Goal: Task Accomplishment & Management: Manage account settings

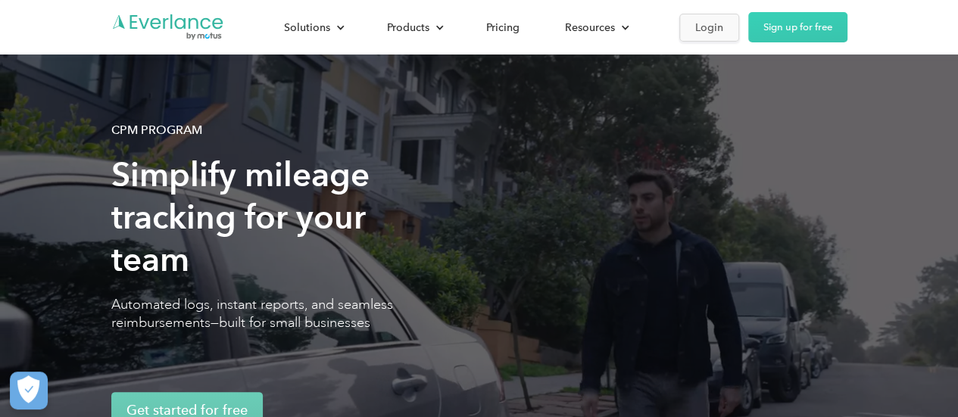
click at [701, 31] on div "Login" at bounding box center [709, 27] width 28 height 19
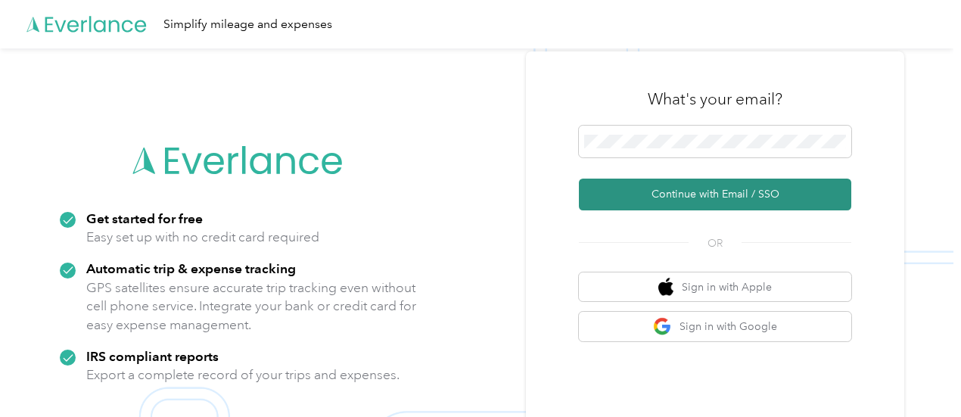
click at [690, 188] on button "Continue with Email / SSO" at bounding box center [715, 195] width 272 height 32
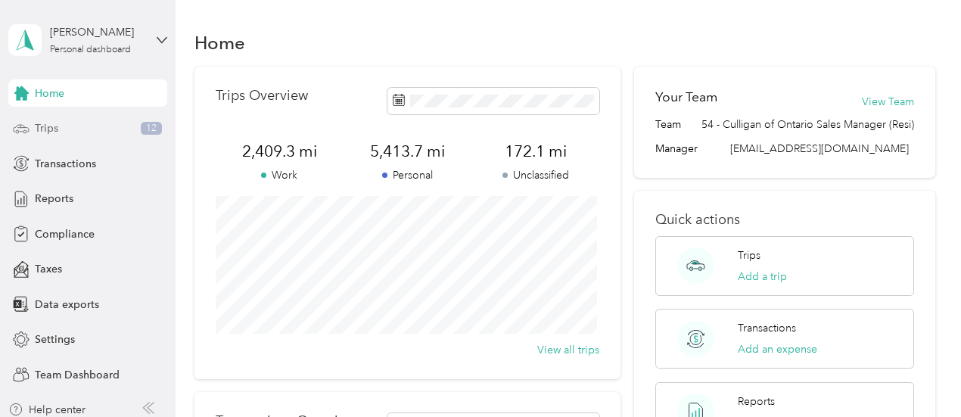
click at [100, 131] on div "Trips 12" at bounding box center [87, 128] width 159 height 27
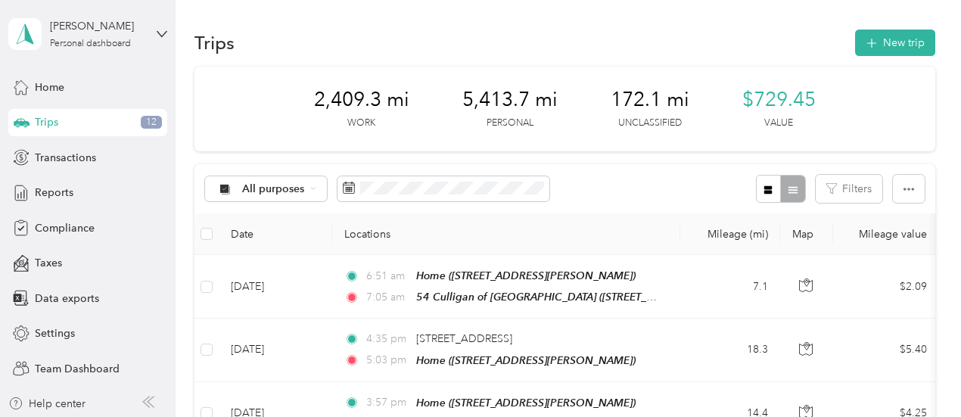
scroll to position [8, 0]
click at [42, 367] on span "Team Dashboard" at bounding box center [77, 368] width 85 height 16
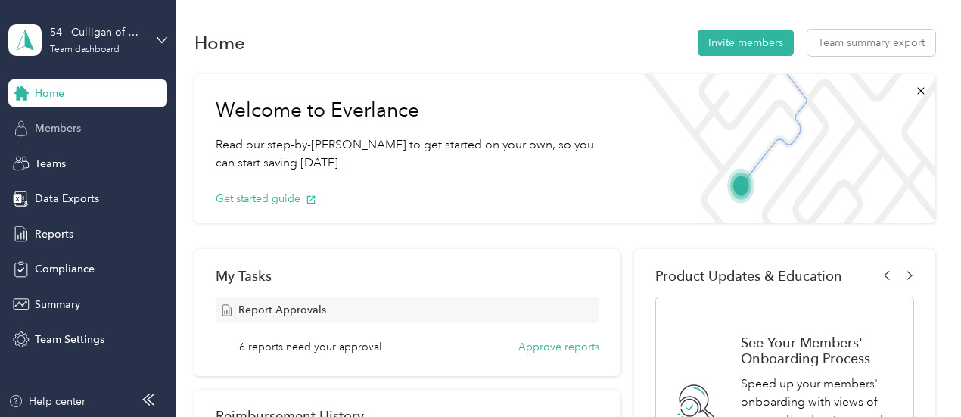
click at [62, 128] on span "Members" at bounding box center [58, 128] width 46 height 16
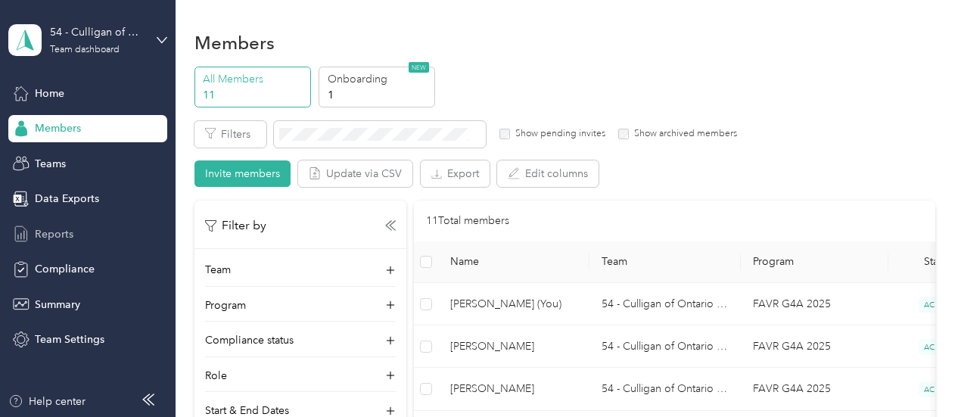
click at [44, 232] on span "Reports" at bounding box center [54, 234] width 39 height 16
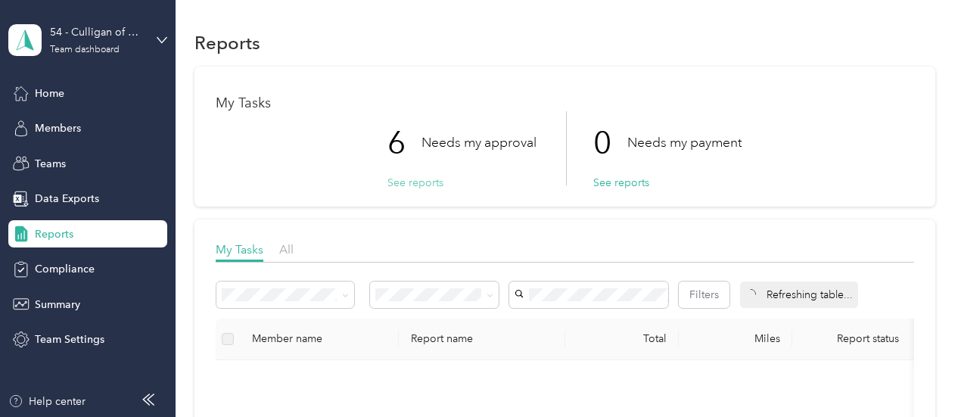
click at [400, 182] on button "See reports" at bounding box center [416, 183] width 56 height 16
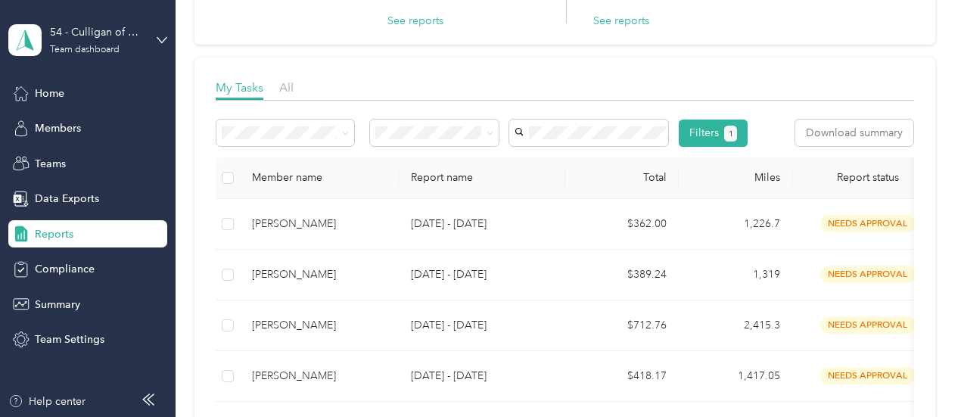
scroll to position [151, 0]
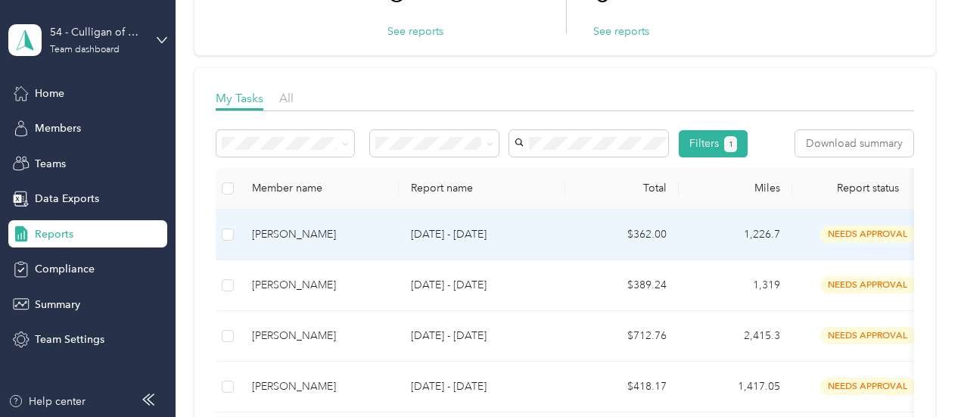
click at [877, 243] on span "needs approval" at bounding box center [868, 234] width 95 height 17
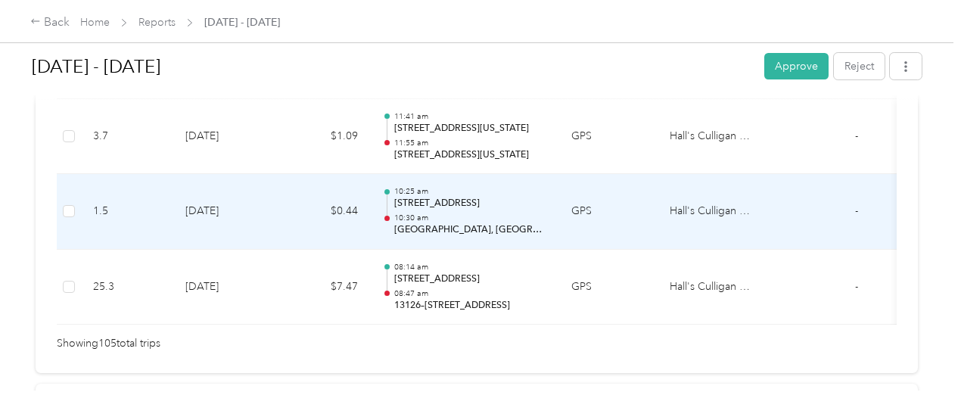
scroll to position [8160, 0]
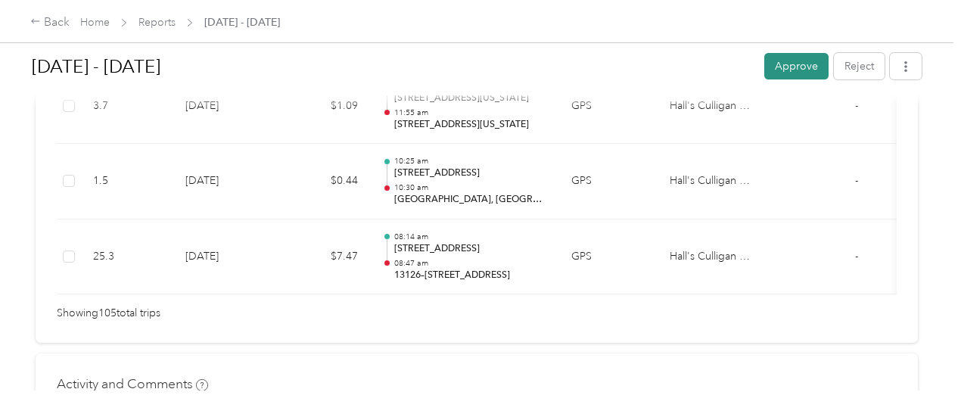
click at [783, 64] on button "Approve" at bounding box center [796, 66] width 64 height 26
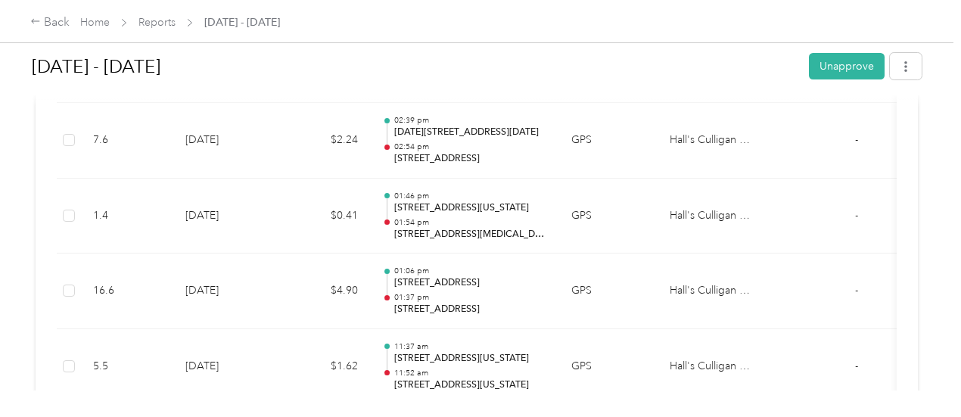
scroll to position [969, 0]
click at [107, 20] on link "Home" at bounding box center [95, 22] width 30 height 13
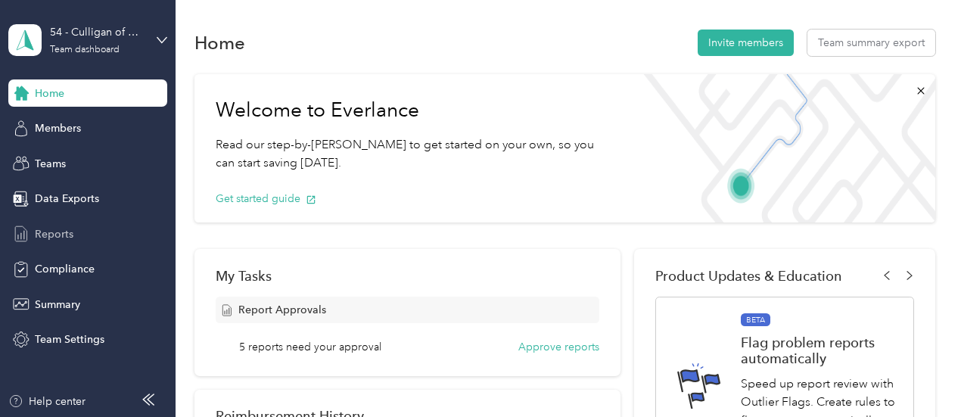
click at [45, 235] on span "Reports" at bounding box center [54, 234] width 39 height 16
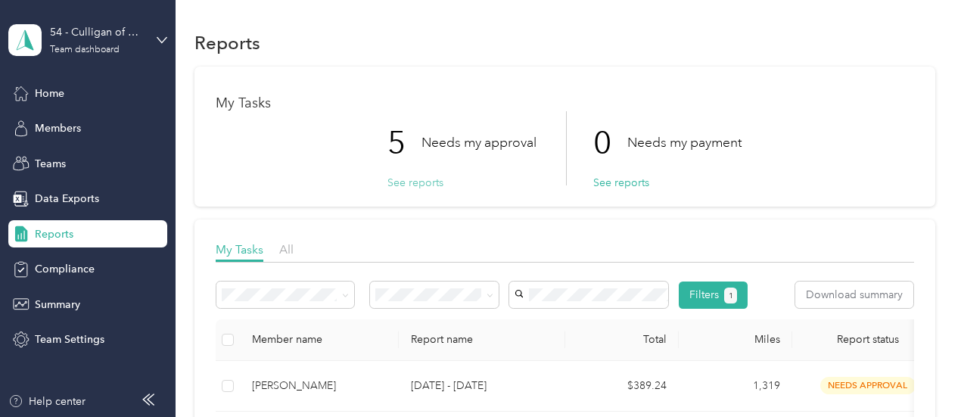
click at [409, 182] on button "See reports" at bounding box center [416, 183] width 56 height 16
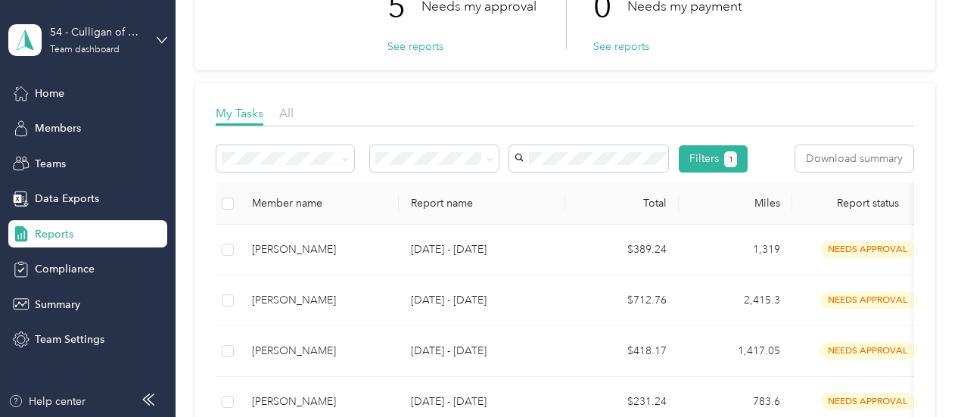
scroll to position [303, 0]
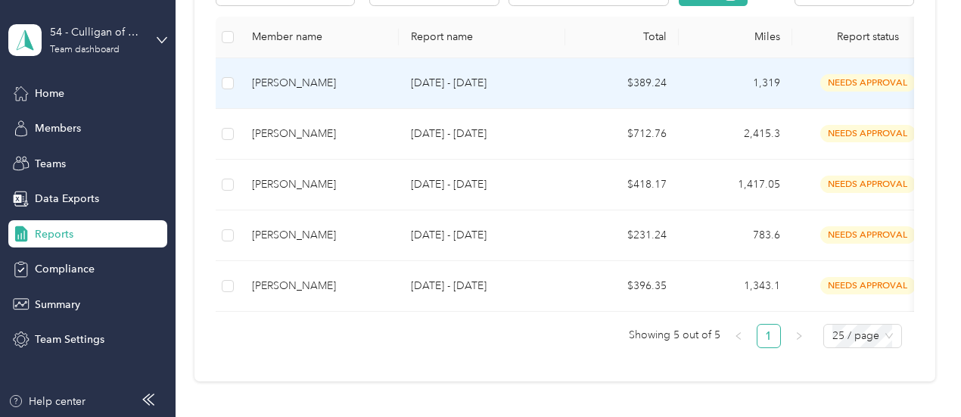
click at [860, 92] on span "needs approval" at bounding box center [868, 82] width 95 height 17
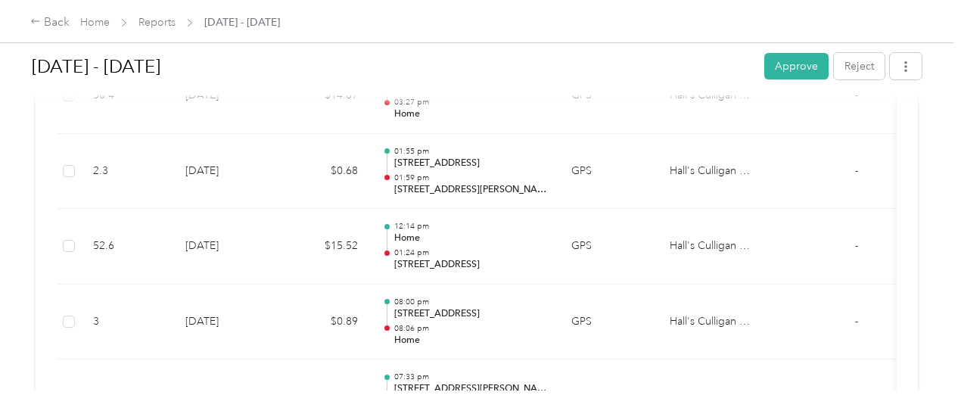
scroll to position [2649, 0]
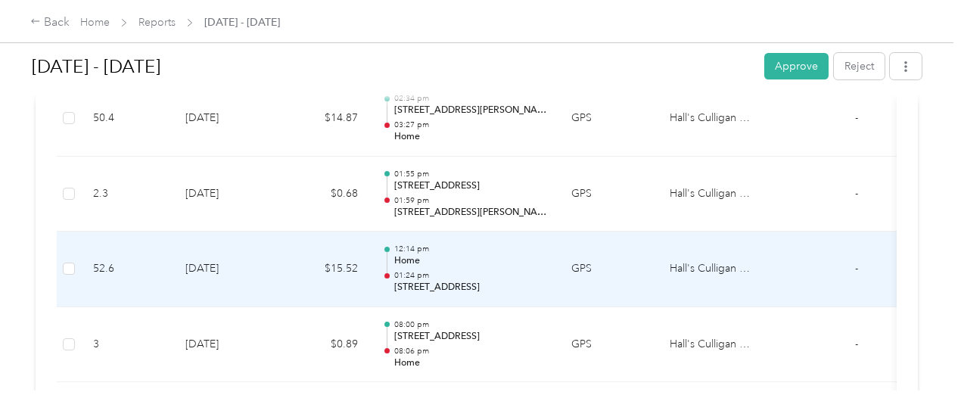
click at [455, 270] on p "01:24 pm" at bounding box center [470, 275] width 153 height 11
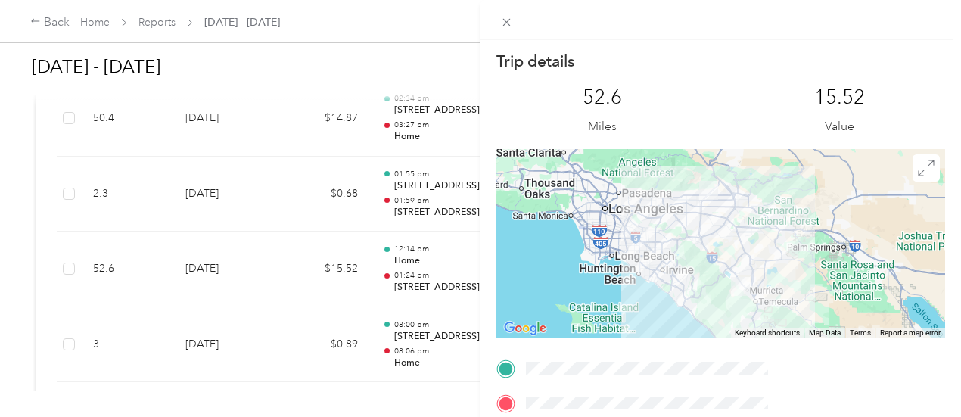
click at [620, 299] on div "Trip details This trip cannot be edited because it is either under review, appr…" at bounding box center [480, 208] width 961 height 417
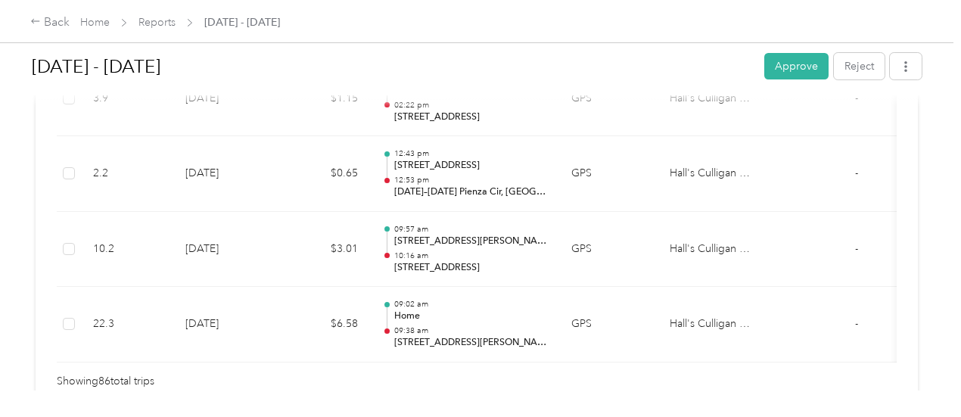
scroll to position [6734, 0]
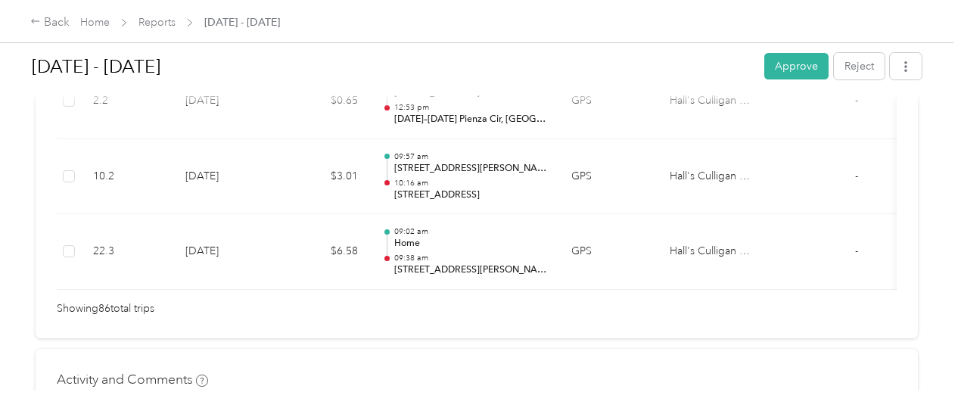
click at [794, 66] on button "Approve" at bounding box center [796, 66] width 64 height 26
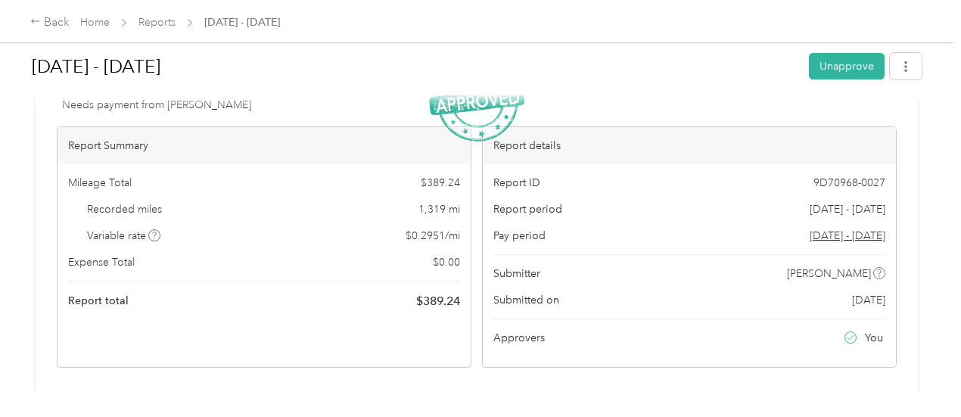
scroll to position [151, 0]
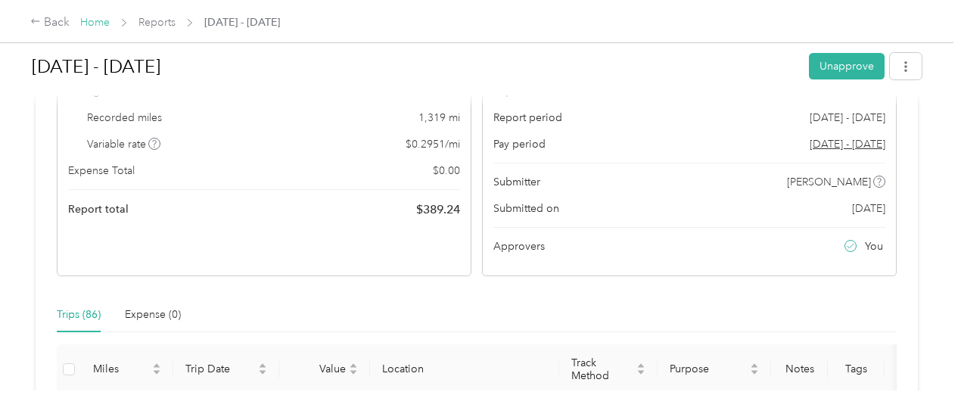
click at [104, 27] on link "Home" at bounding box center [95, 22] width 30 height 13
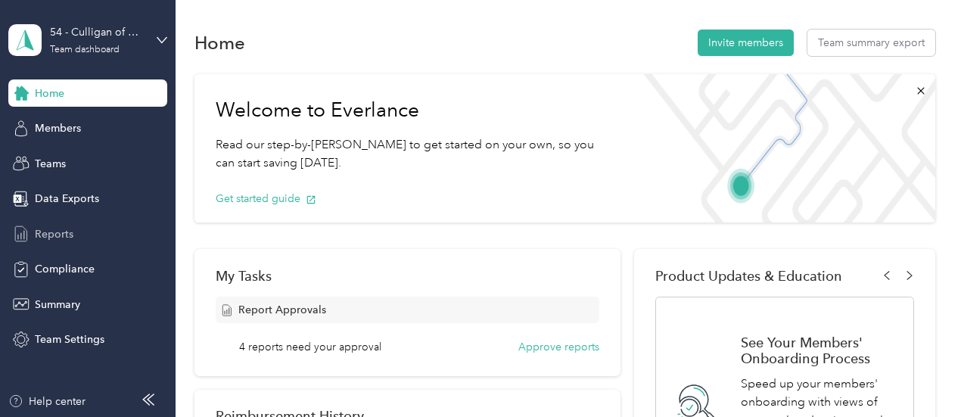
click at [51, 234] on span "Reports" at bounding box center [54, 234] width 39 height 16
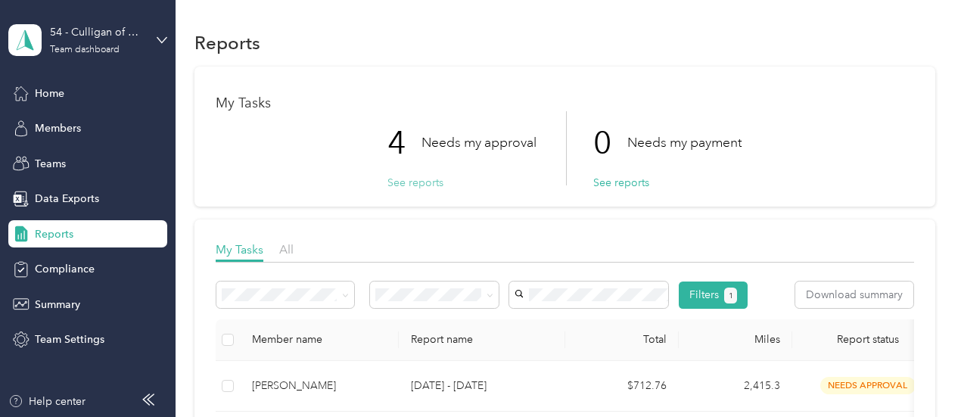
click at [403, 185] on button "See reports" at bounding box center [416, 183] width 56 height 16
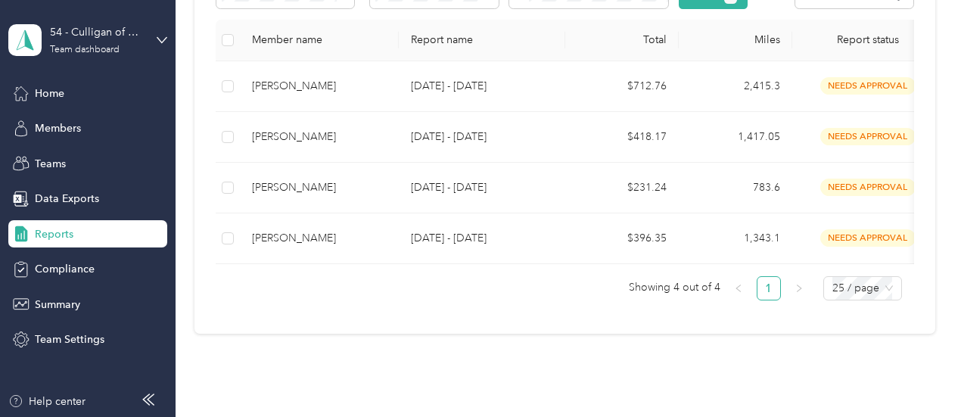
scroll to position [303, 0]
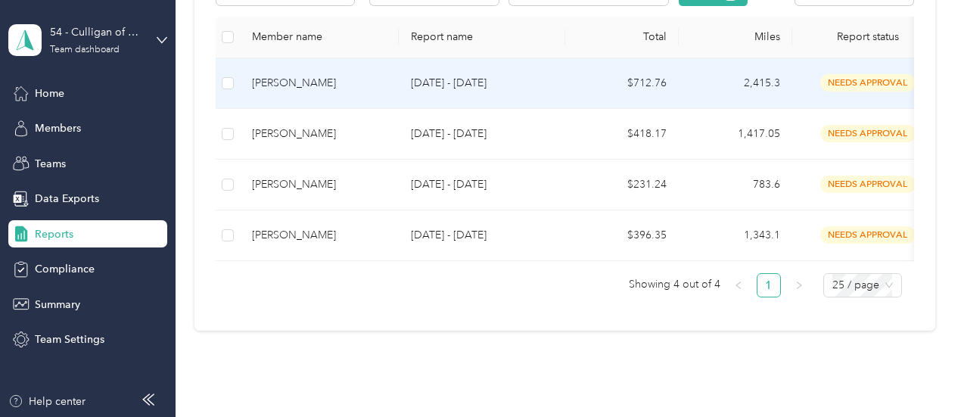
click at [845, 92] on span "needs approval" at bounding box center [868, 82] width 95 height 17
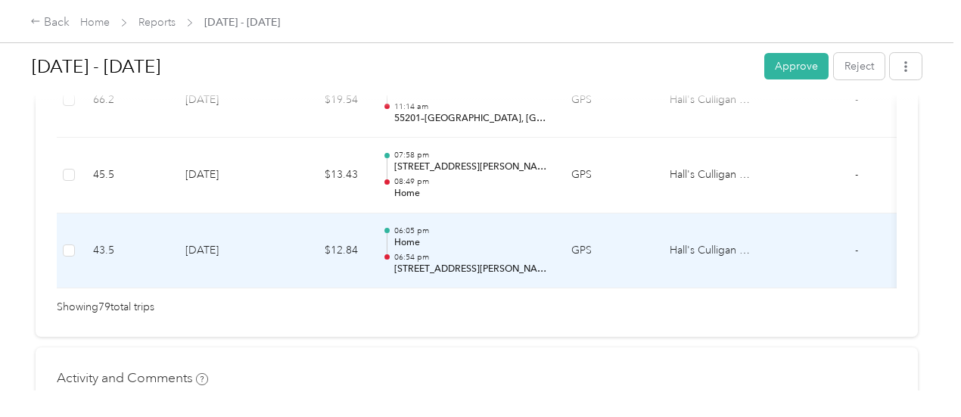
scroll to position [6132, 0]
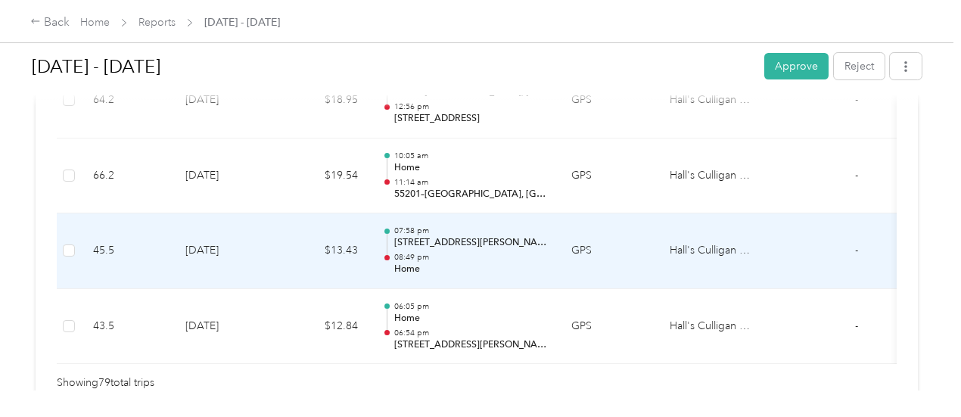
click at [425, 252] on p "08:49 pm" at bounding box center [470, 257] width 153 height 11
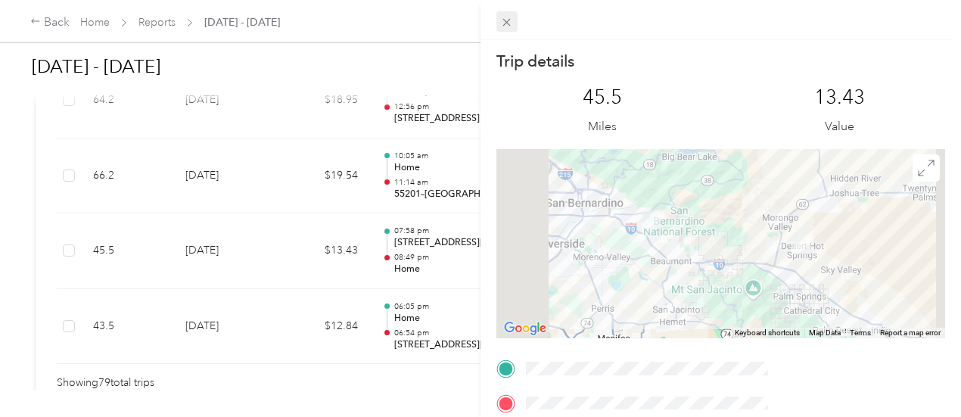
drag, startPoint x: 665, startPoint y: 20, endPoint x: 653, endPoint y: 25, distance: 12.2
click at [513, 20] on icon at bounding box center [506, 22] width 13 height 13
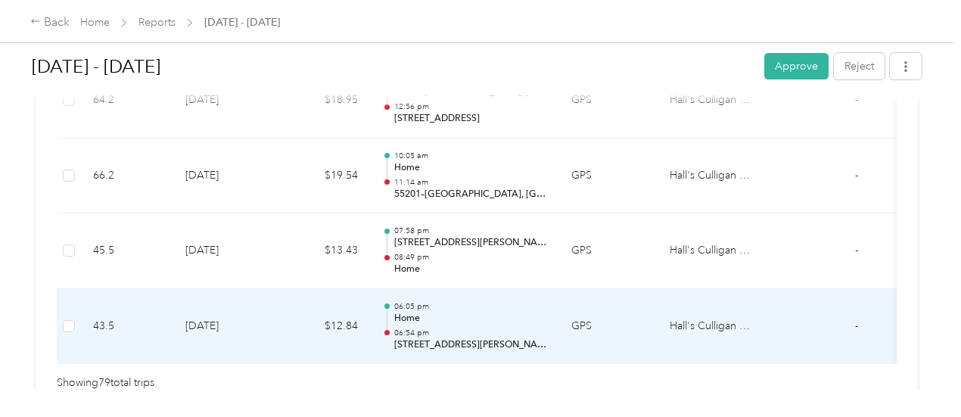
click at [460, 312] on p "Home" at bounding box center [470, 319] width 153 height 14
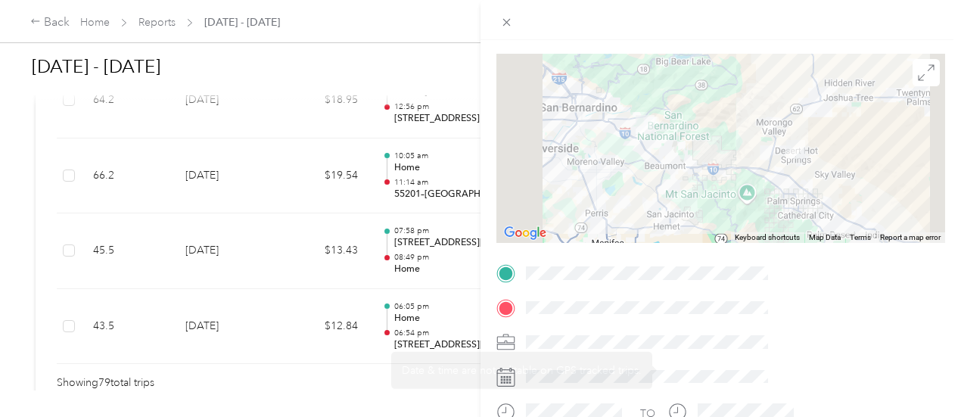
scroll to position [76, 0]
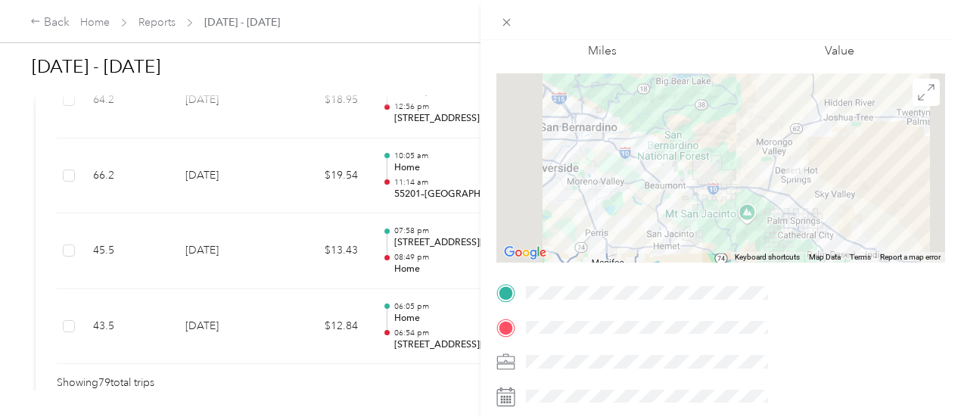
click at [462, 240] on div "Trip details This trip cannot be edited because it is either under review, appr…" at bounding box center [480, 208] width 961 height 417
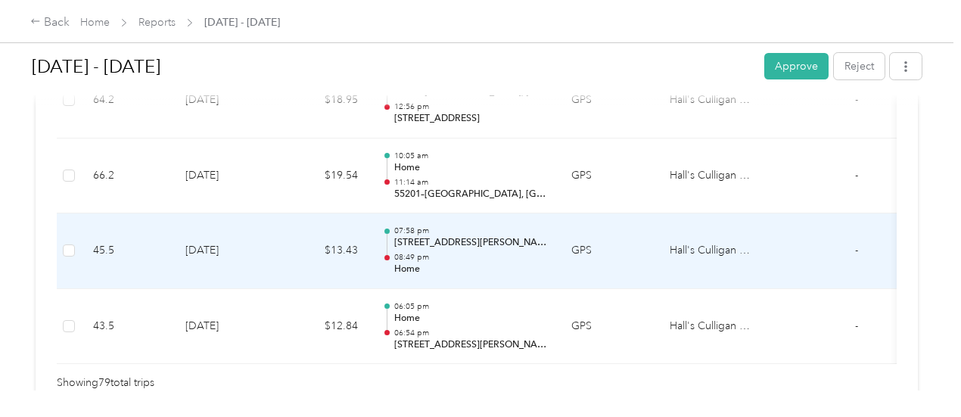
click at [471, 252] on p "08:49 pm" at bounding box center [470, 257] width 153 height 11
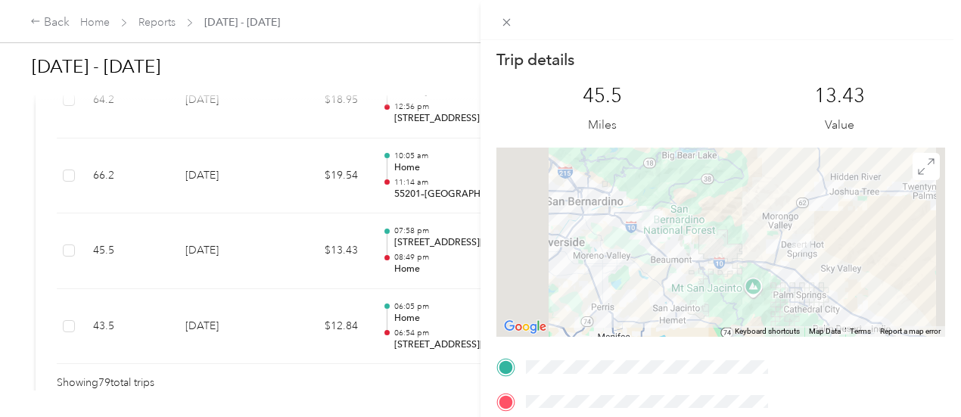
scroll to position [0, 0]
click at [51, 17] on div "Trip details This trip cannot be edited because it is either under review, appr…" at bounding box center [480, 208] width 961 height 417
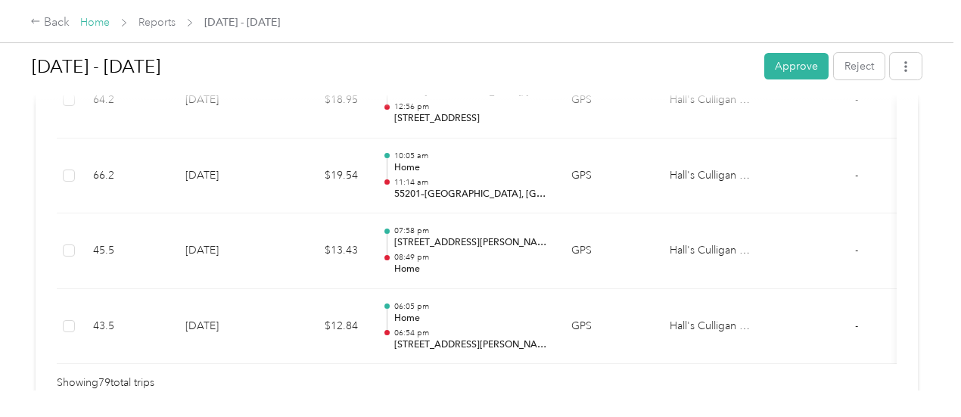
click at [104, 20] on link "Home" at bounding box center [95, 22] width 30 height 13
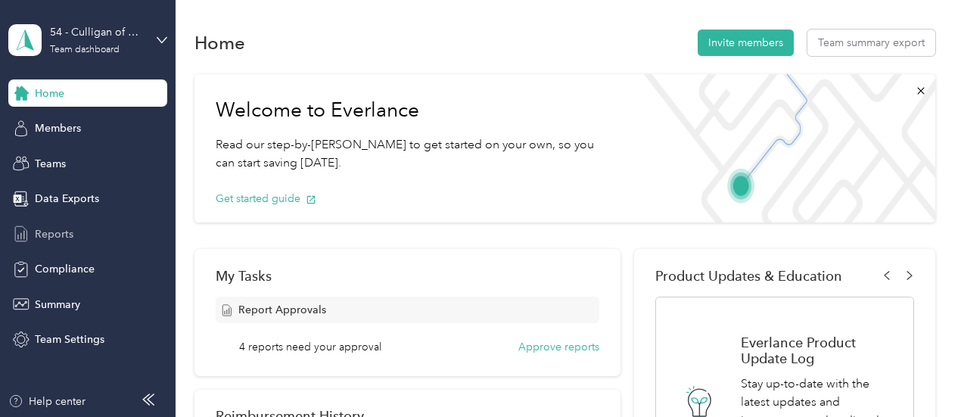
click at [42, 237] on span "Reports" at bounding box center [54, 234] width 39 height 16
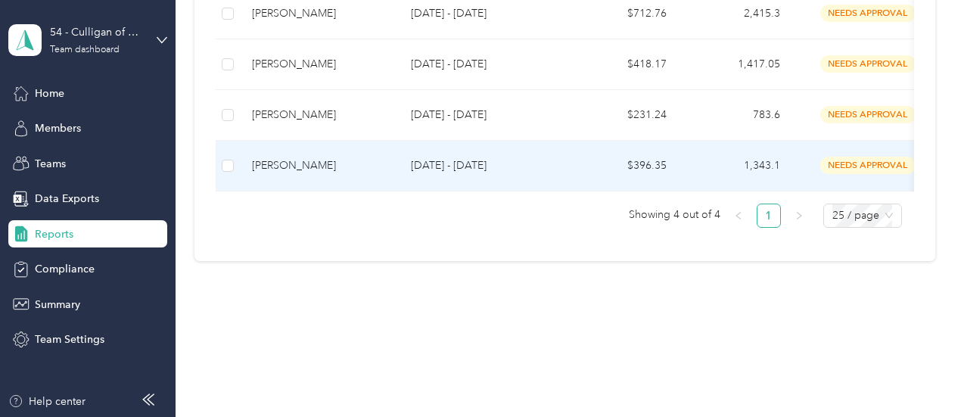
scroll to position [303, 0]
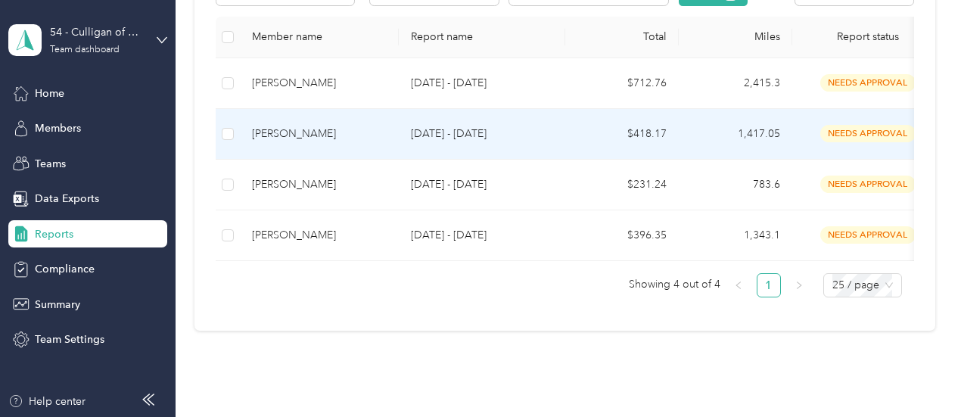
click at [855, 142] on span "needs approval" at bounding box center [868, 133] width 95 height 17
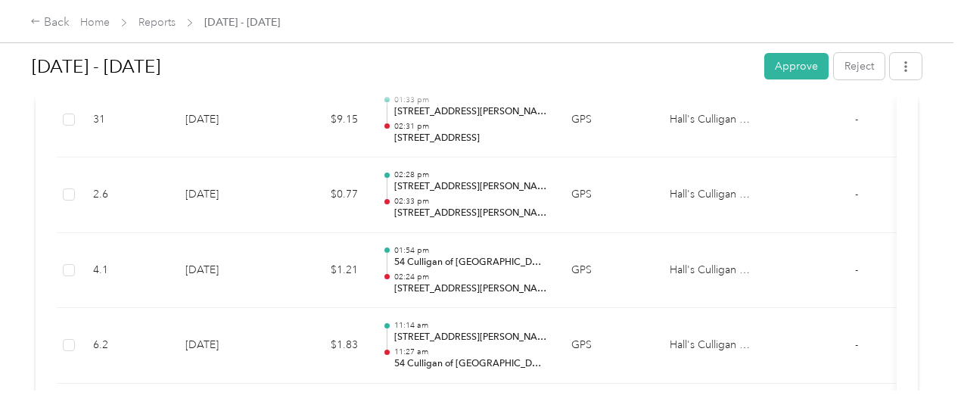
scroll to position [833, 0]
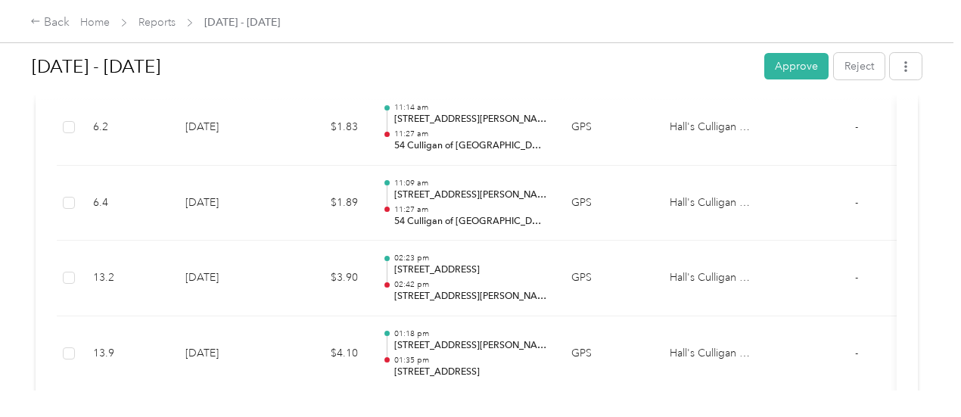
drag, startPoint x: 626, startPoint y: 185, endPoint x: 581, endPoint y: 276, distance: 101.6
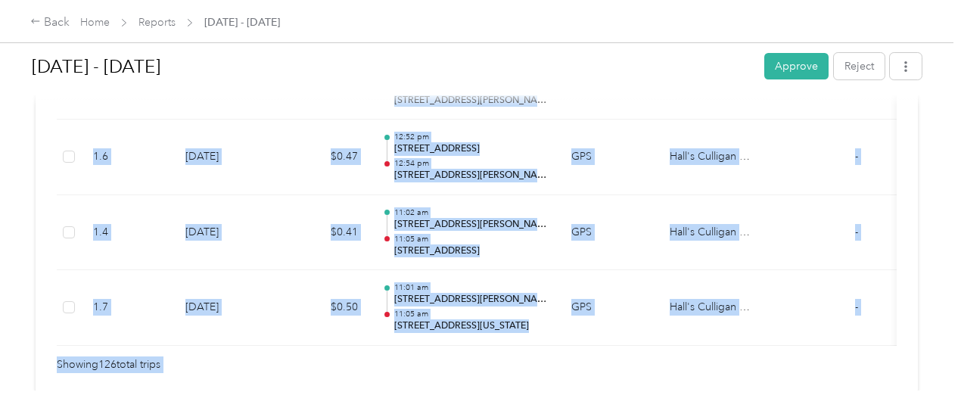
scroll to position [9736, 0]
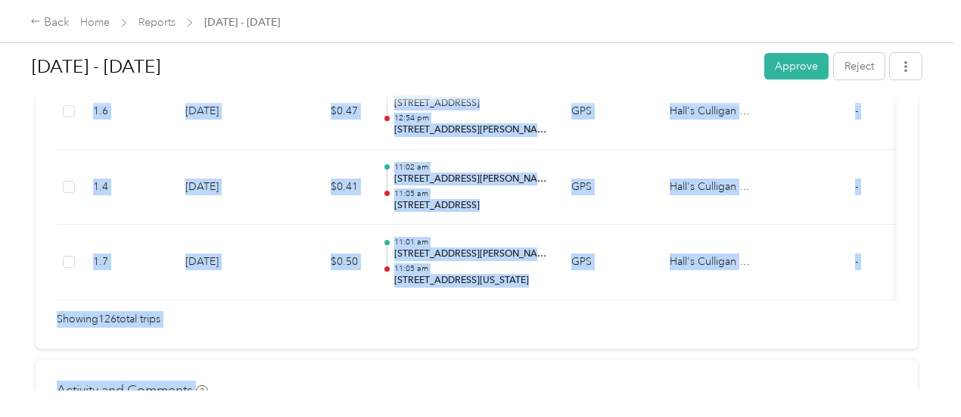
click at [616, 332] on div "[DATE] - [DATE] Approve Reject Needs Approval Needs approval from [PERSON_NAME]…" at bounding box center [477, 195] width 954 height 391
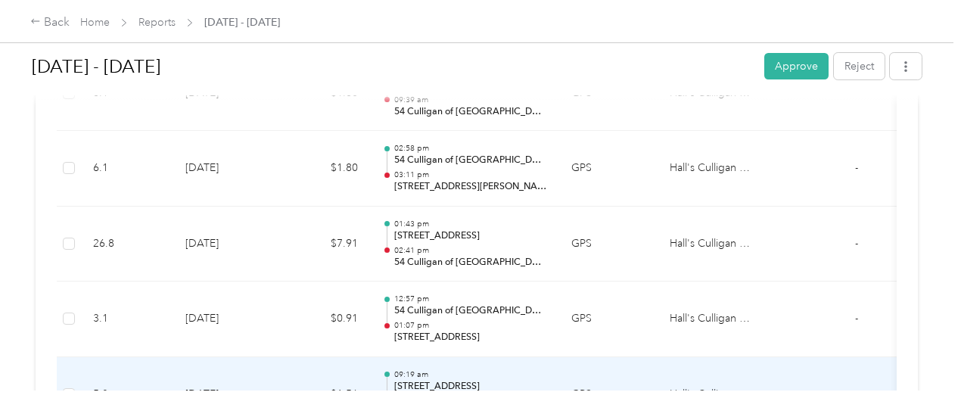
scroll to position [6329, 0]
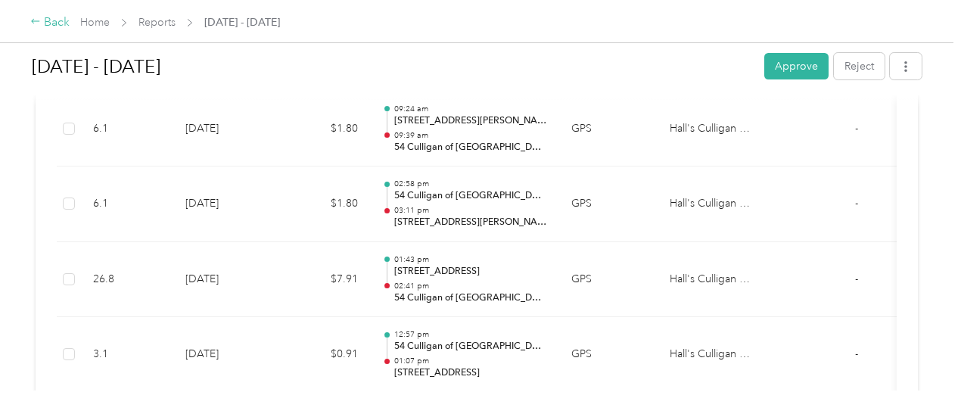
click at [39, 24] on icon at bounding box center [35, 21] width 11 height 11
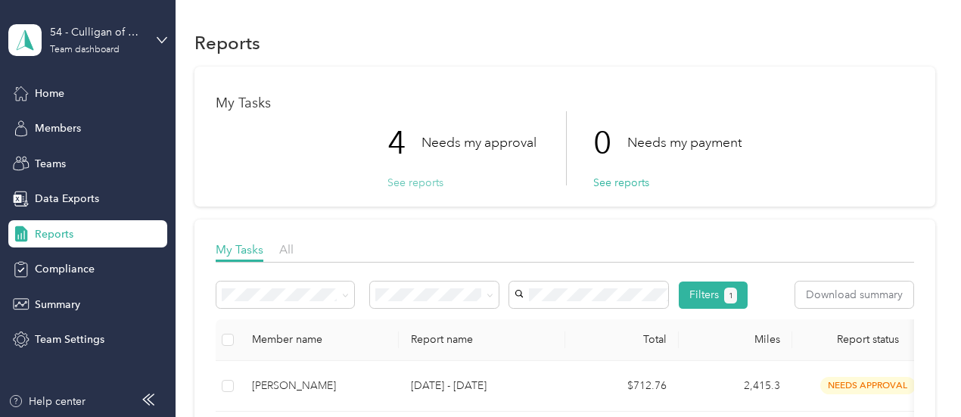
click at [407, 185] on button "See reports" at bounding box center [416, 183] width 56 height 16
click at [413, 179] on button "See reports" at bounding box center [416, 183] width 56 height 16
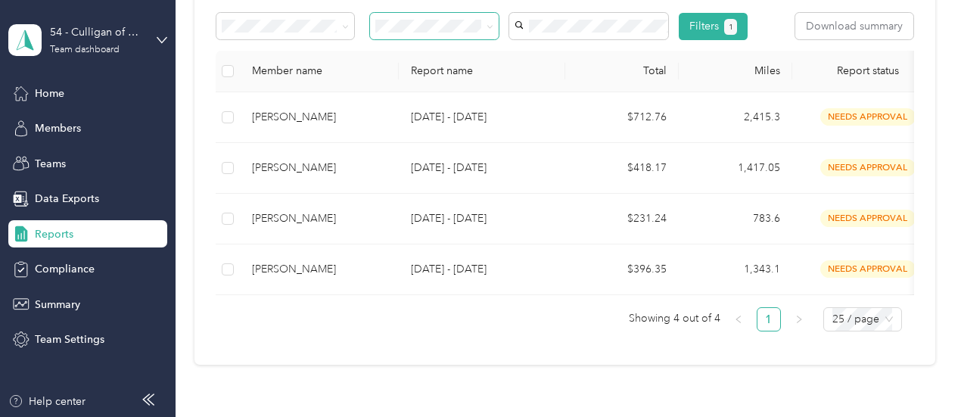
scroll to position [303, 0]
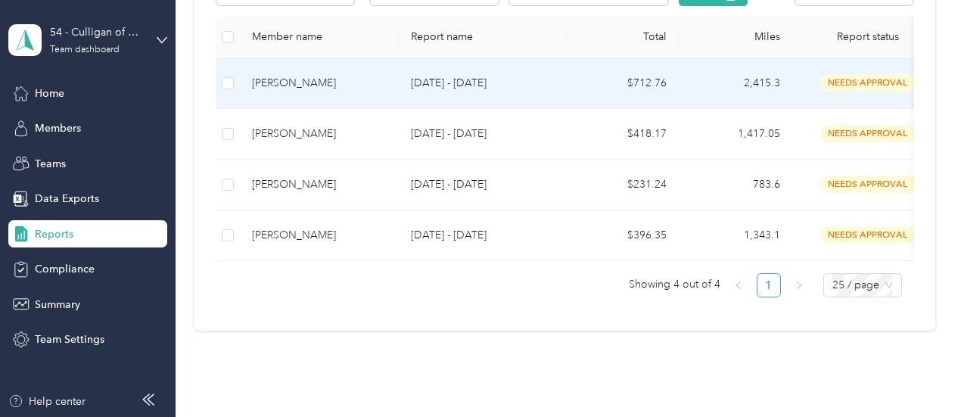
click at [841, 92] on span "needs approval" at bounding box center [868, 82] width 95 height 17
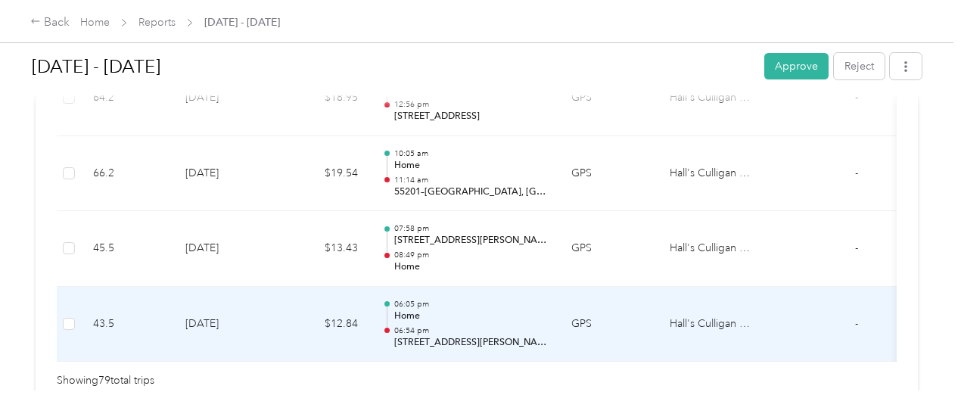
scroll to position [6132, 0]
click at [453, 304] on div "06:05 pm Home 06:54 pm [STREET_ADDRESS][PERSON_NAME]" at bounding box center [470, 326] width 153 height 51
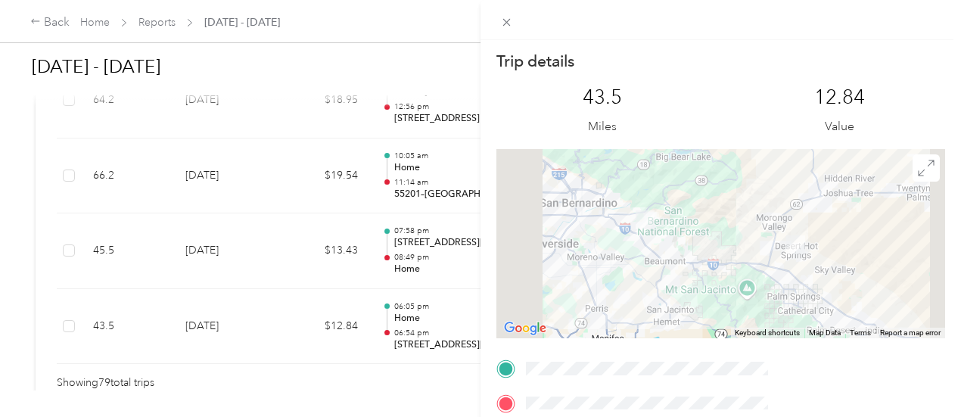
click at [462, 221] on div "Trip details This trip cannot be edited because it is either under review, appr…" at bounding box center [480, 208] width 961 height 417
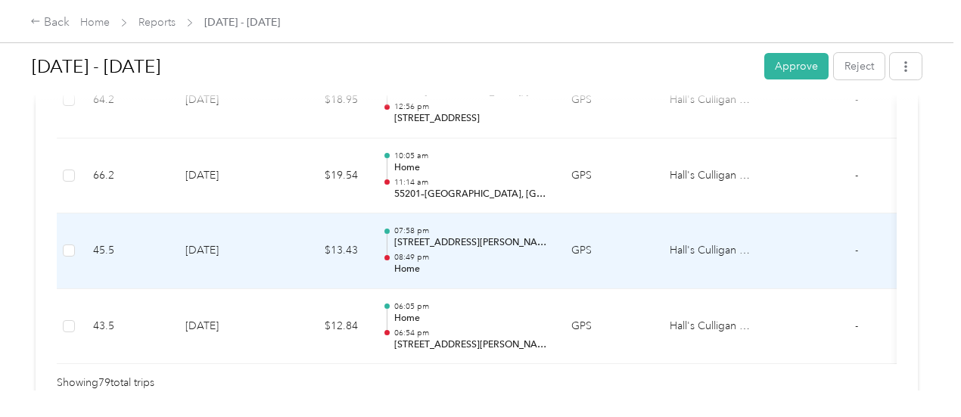
click at [461, 229] on div "07:58 pm [STREET_ADDRESS][PERSON_NAME] 08:49 pm Home" at bounding box center [470, 251] width 153 height 51
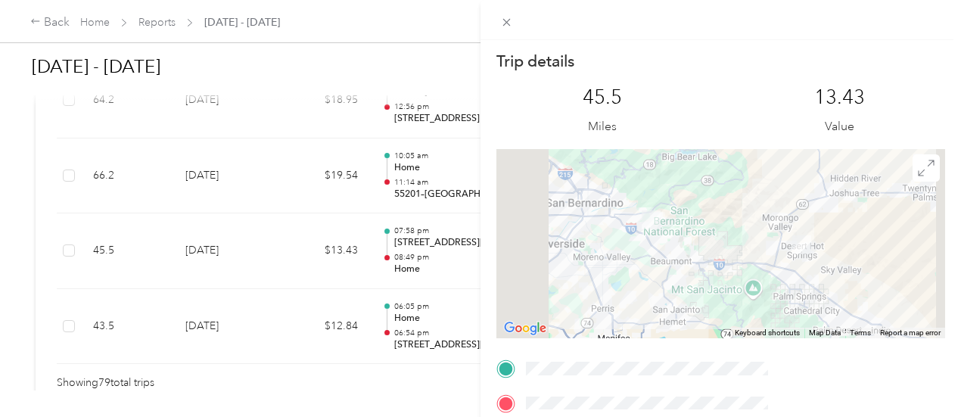
click at [39, 21] on div "Trip details This trip cannot be edited because it is either under review, appr…" at bounding box center [480, 208] width 961 height 417
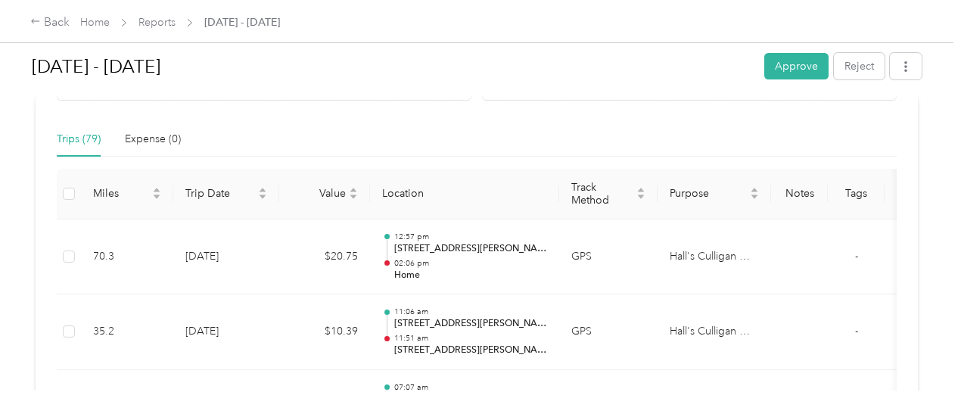
scroll to position [304, 0]
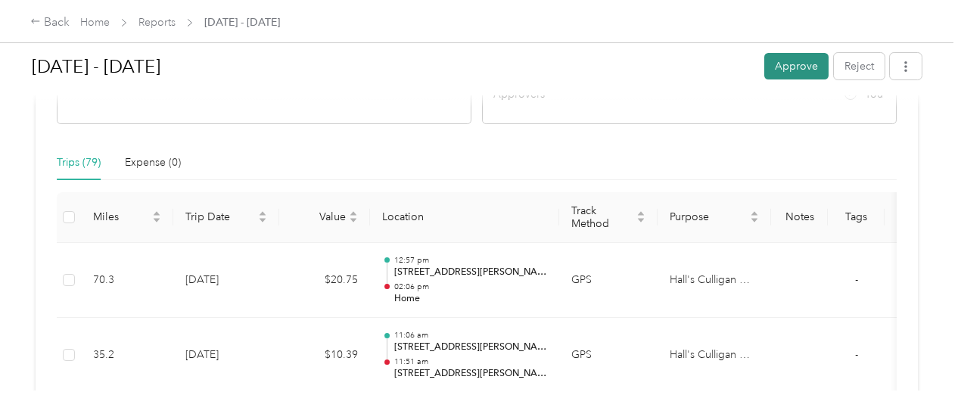
click at [804, 61] on button "Approve" at bounding box center [796, 66] width 64 height 26
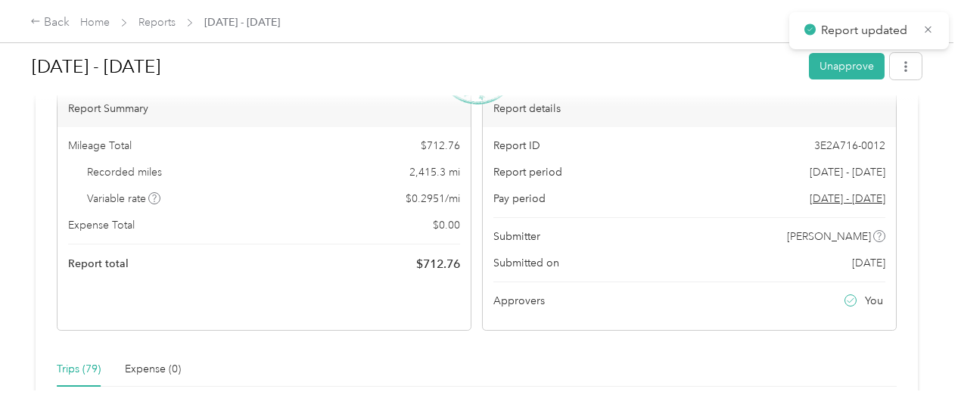
scroll to position [0, 0]
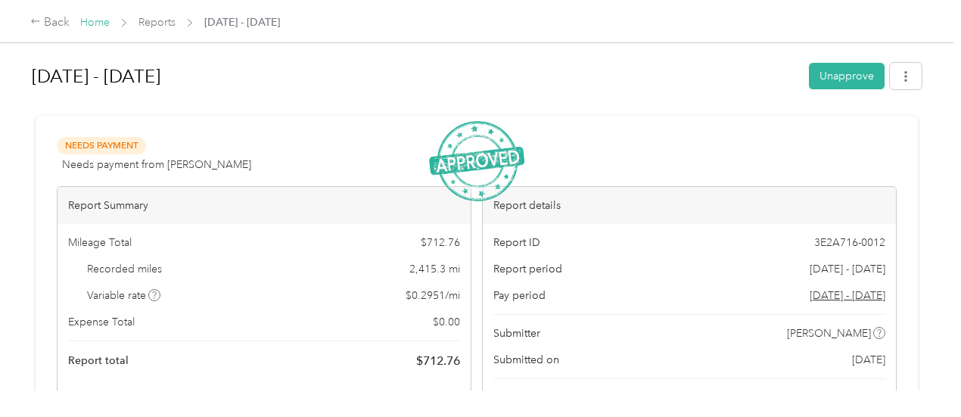
click at [87, 22] on link "Home" at bounding box center [95, 22] width 30 height 13
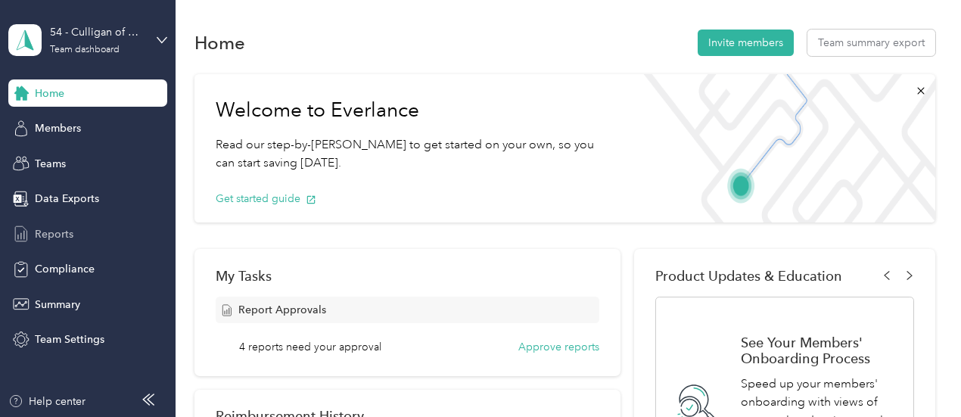
click at [72, 232] on span "Reports" at bounding box center [54, 234] width 39 height 16
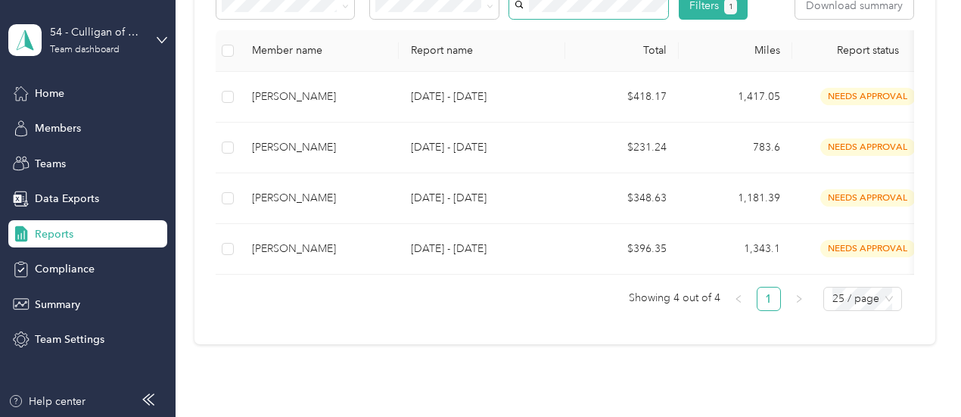
scroll to position [303, 0]
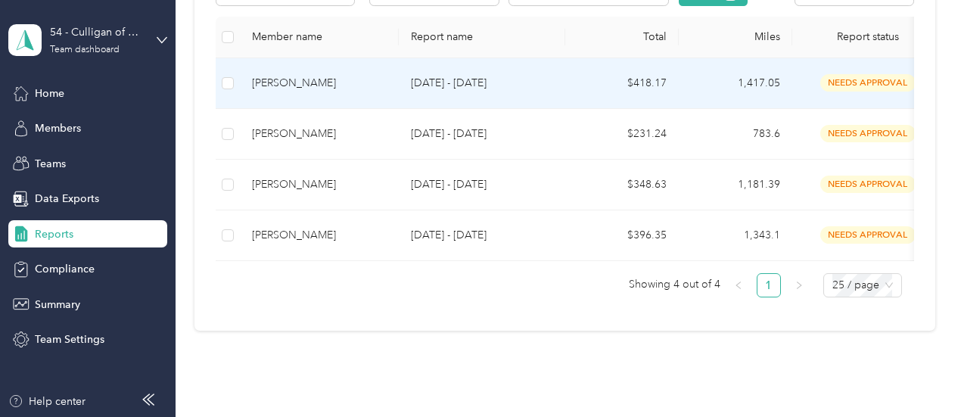
click at [858, 92] on span "needs approval" at bounding box center [868, 82] width 95 height 17
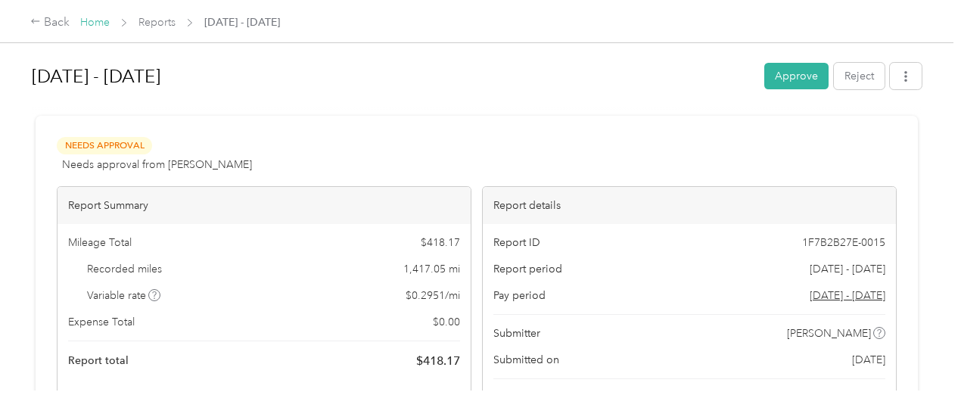
click at [95, 16] on link "Home" at bounding box center [95, 22] width 30 height 13
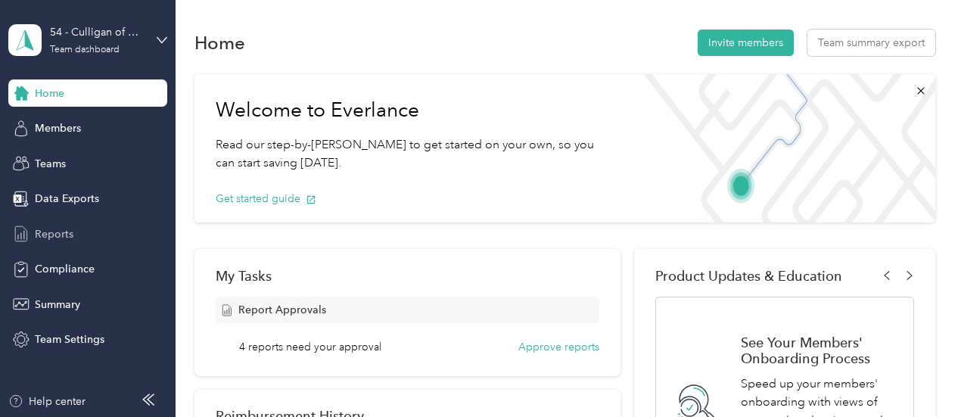
click at [53, 234] on span "Reports" at bounding box center [54, 234] width 39 height 16
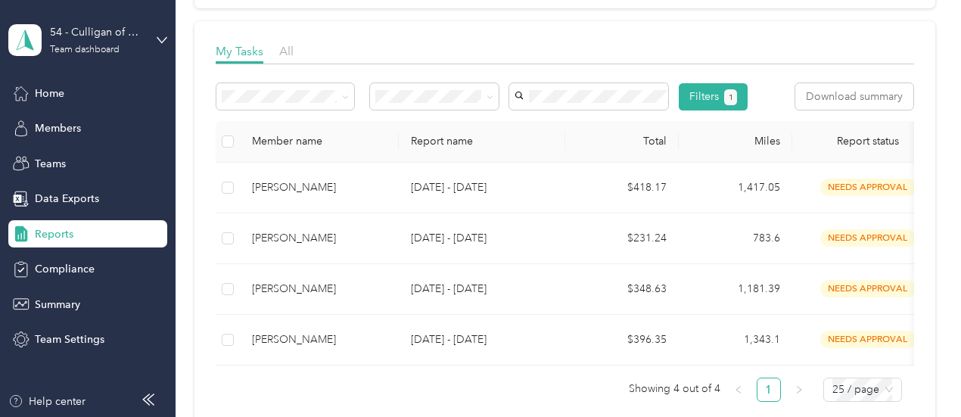
scroll to position [419, 0]
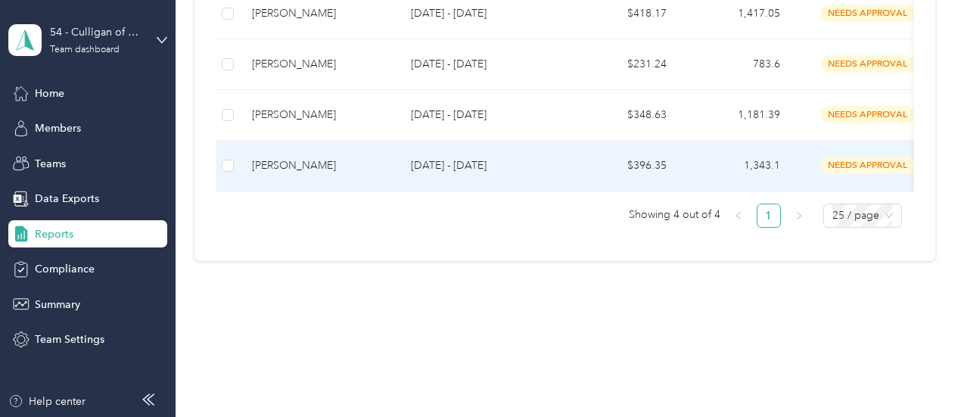
click at [854, 157] on span "needs approval" at bounding box center [868, 165] width 95 height 17
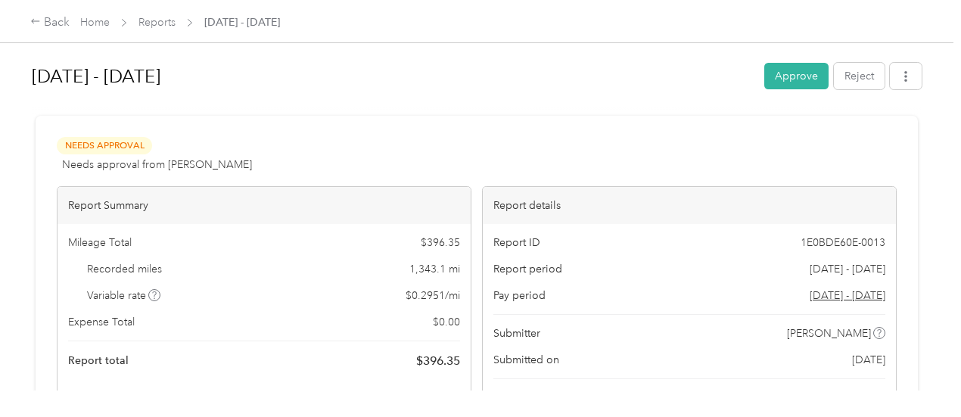
click at [799, 73] on button "Approve" at bounding box center [796, 76] width 64 height 26
click at [100, 23] on link "Home" at bounding box center [95, 22] width 30 height 13
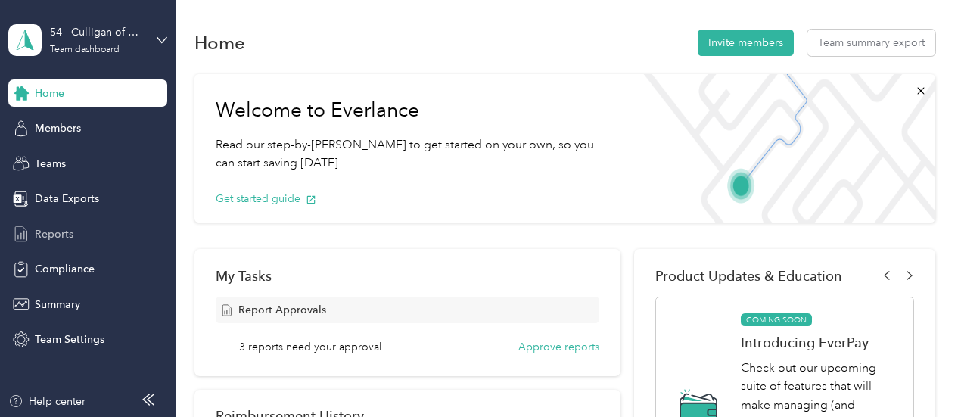
click at [56, 238] on span "Reports" at bounding box center [54, 234] width 39 height 16
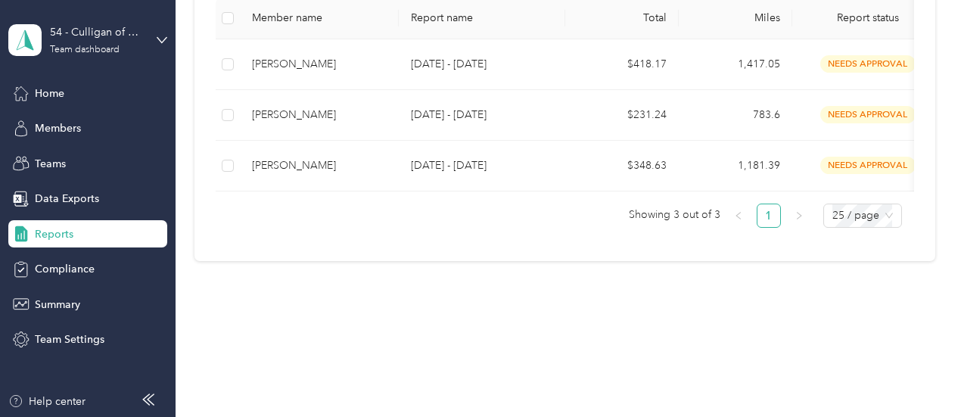
scroll to position [369, 0]
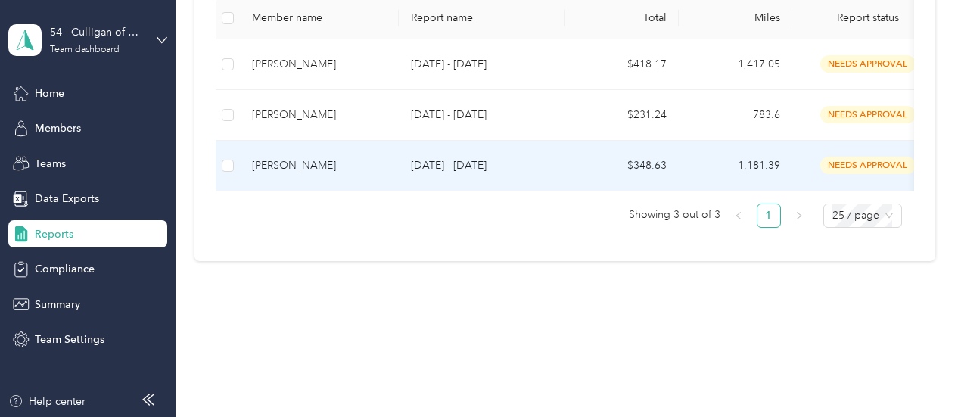
click at [864, 157] on span "needs approval" at bounding box center [868, 165] width 95 height 17
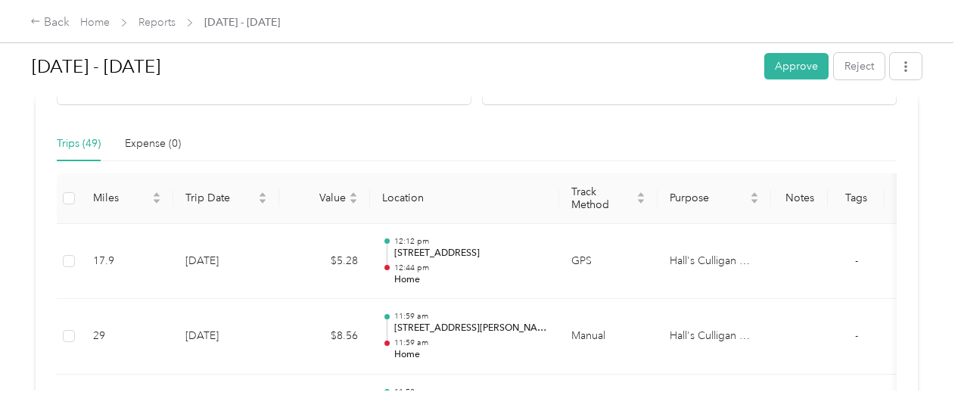
scroll to position [20, 0]
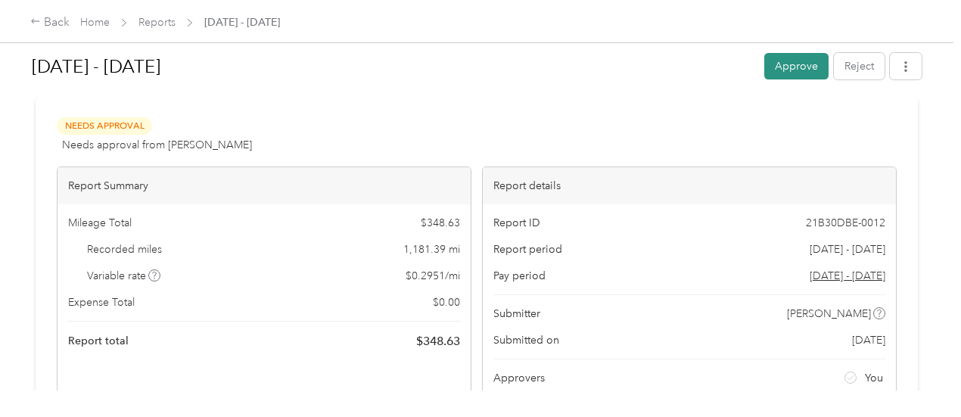
click at [787, 67] on button "Approve" at bounding box center [796, 66] width 64 height 26
click at [99, 21] on link "Home" at bounding box center [95, 22] width 30 height 13
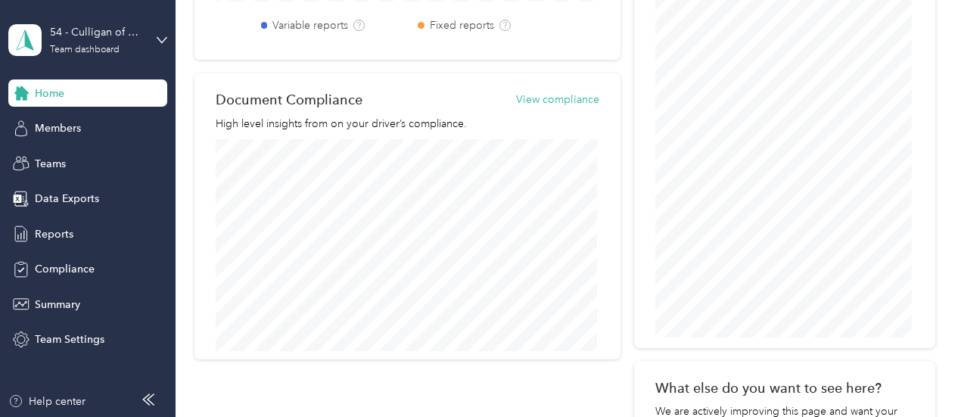
scroll to position [372, 0]
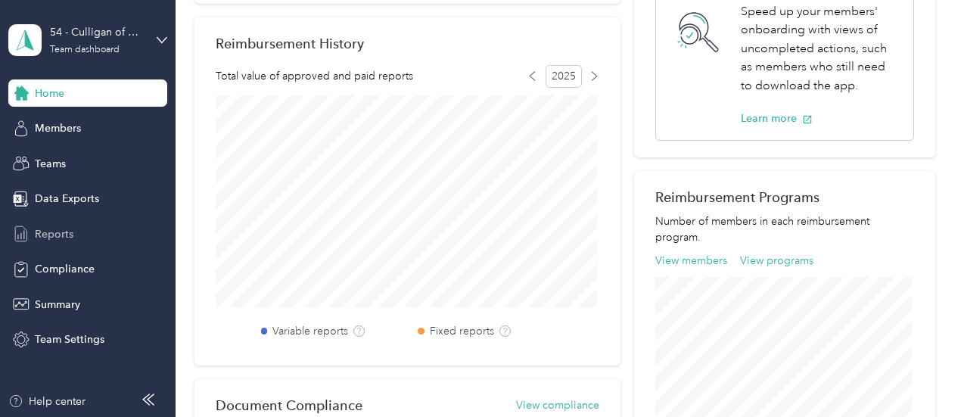
click at [50, 235] on span "Reports" at bounding box center [54, 234] width 39 height 16
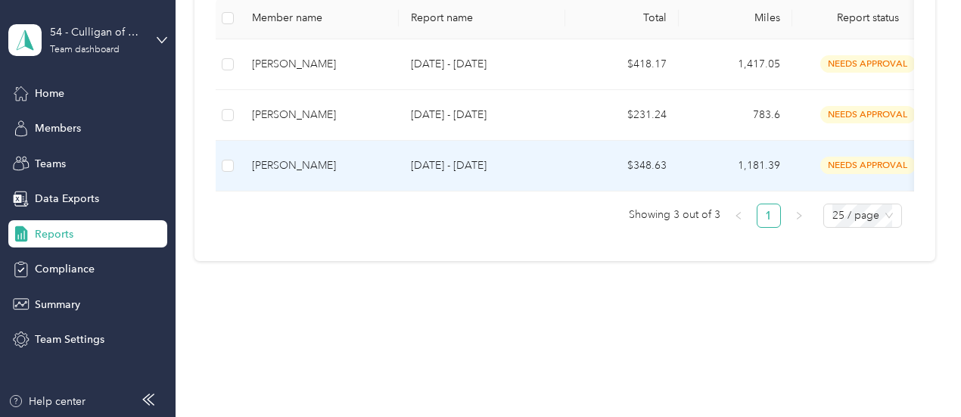
scroll to position [319, 0]
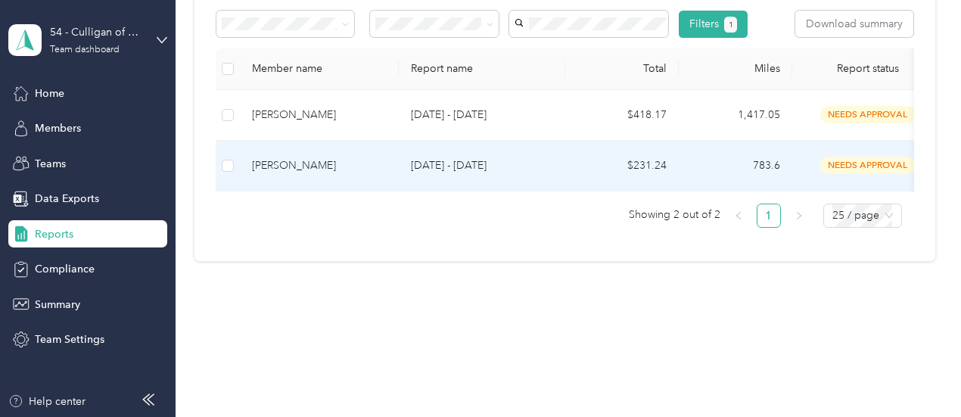
click at [856, 157] on span "needs approval" at bounding box center [868, 165] width 95 height 17
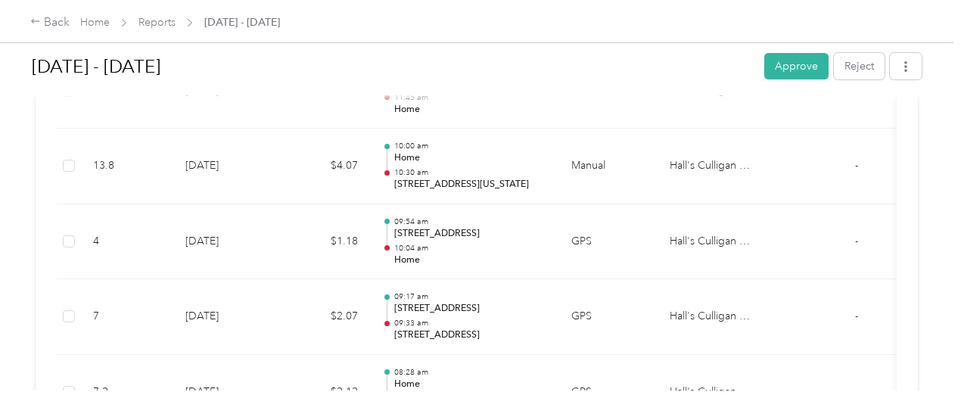
scroll to position [2676, 0]
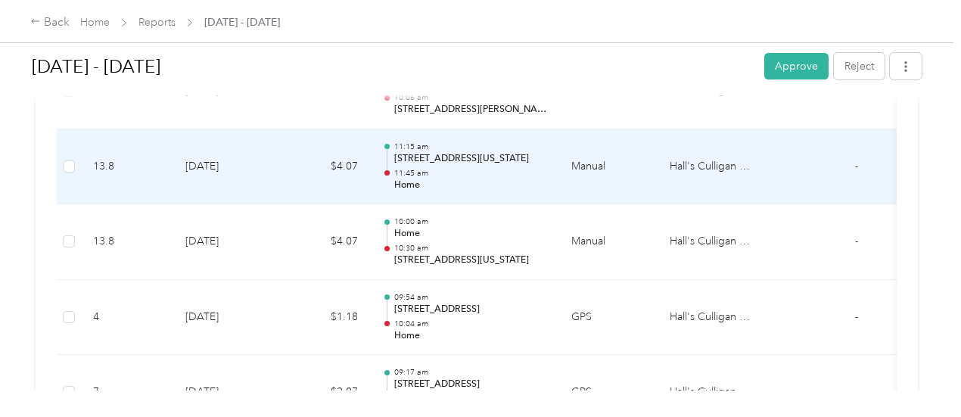
click at [513, 168] on p "11:45 am" at bounding box center [470, 173] width 153 height 11
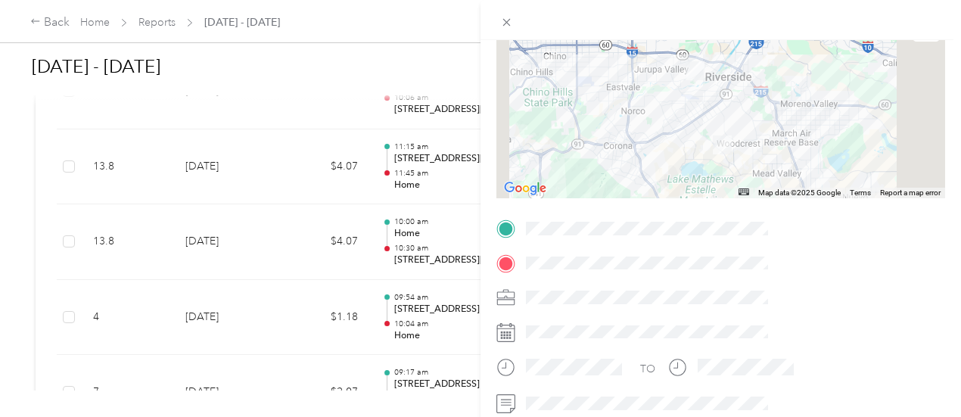
scroll to position [151, 0]
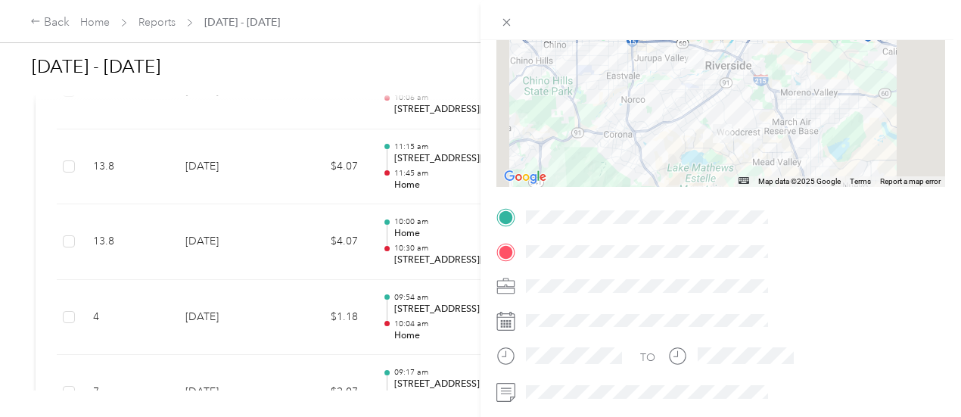
click at [95, 20] on div "Trip details This trip cannot be edited because it is either under review, appr…" at bounding box center [480, 208] width 961 height 417
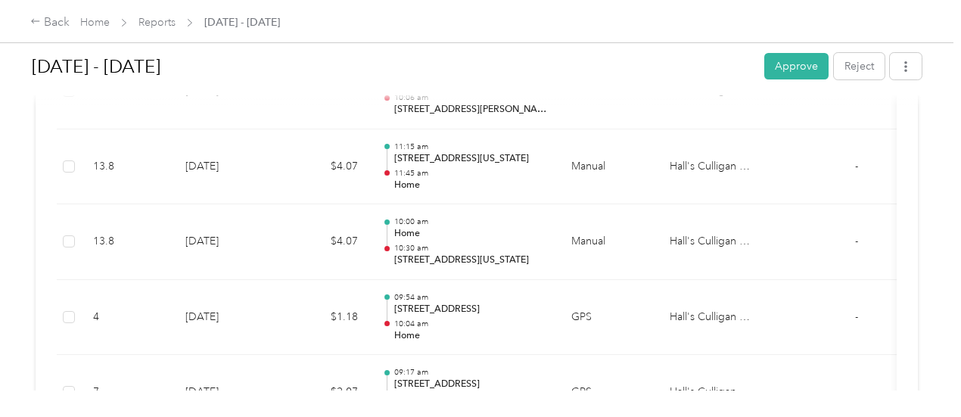
click at [92, 26] on link "Home" at bounding box center [95, 22] width 30 height 13
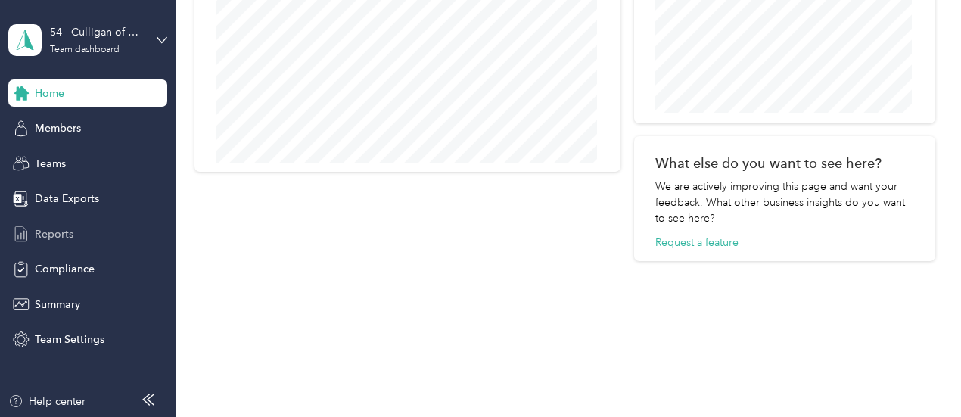
scroll to position [866, 0]
click at [41, 232] on span "Reports" at bounding box center [54, 234] width 39 height 16
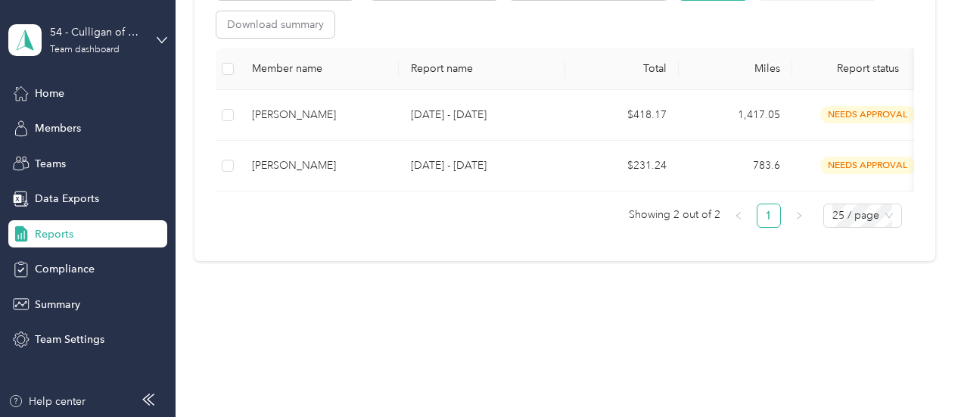
scroll to position [319, 0]
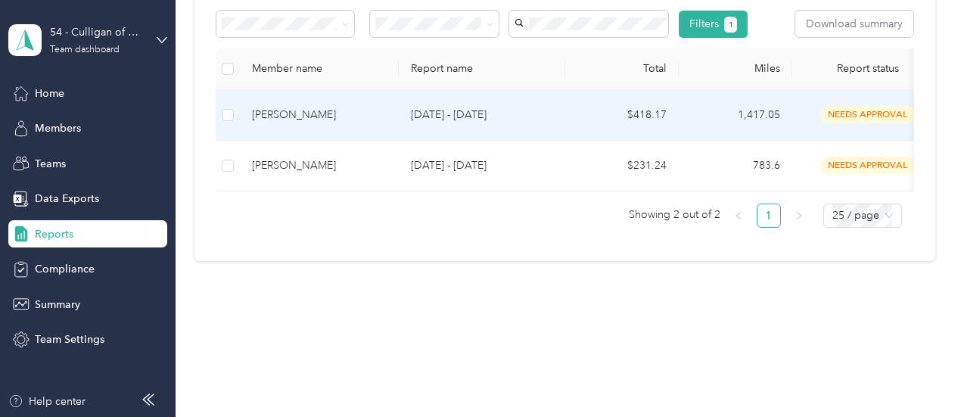
click at [883, 107] on span "needs approval" at bounding box center [868, 114] width 95 height 17
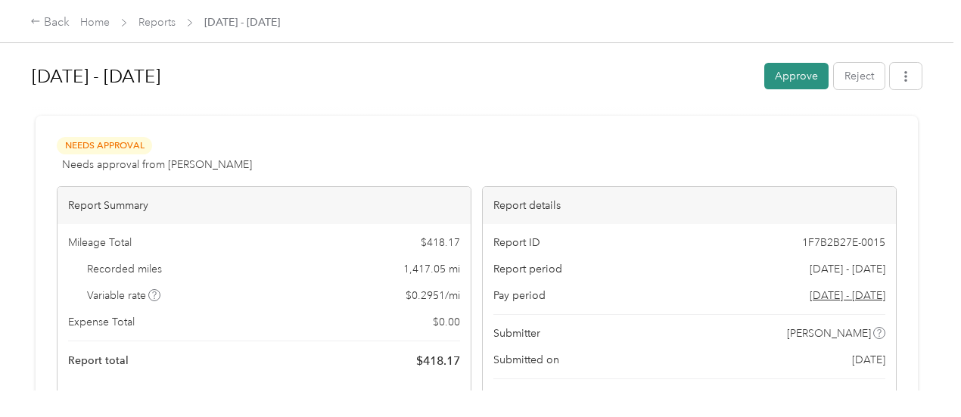
click at [778, 75] on button "Approve" at bounding box center [796, 76] width 64 height 26
click at [104, 27] on link "Home" at bounding box center [95, 22] width 30 height 13
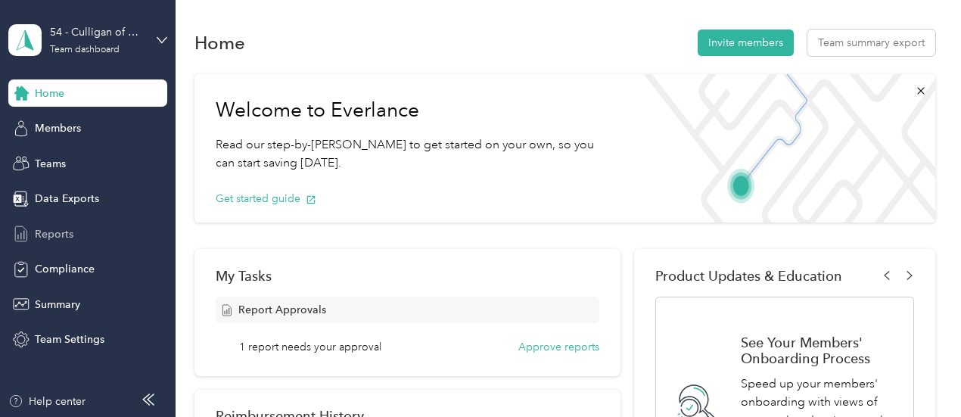
click at [51, 234] on span "Reports" at bounding box center [54, 234] width 39 height 16
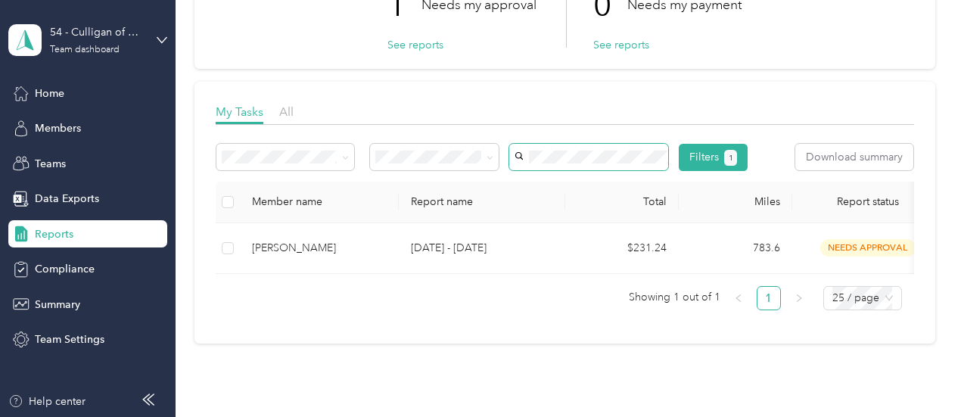
scroll to position [268, 0]
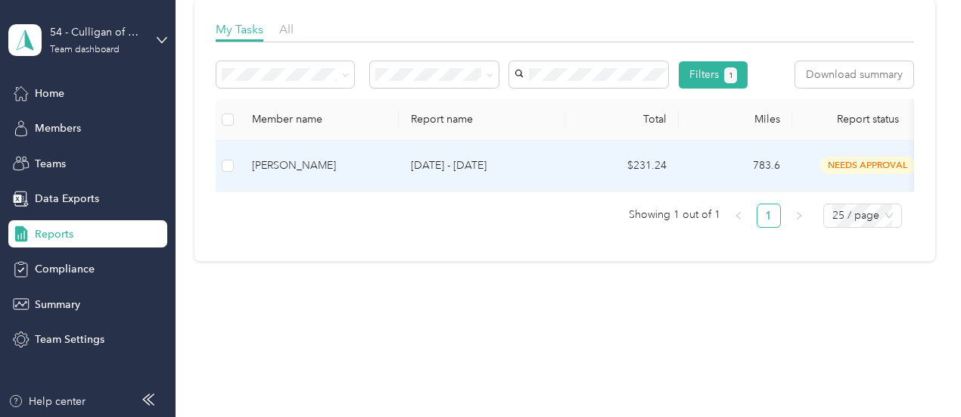
click at [857, 157] on span "needs approval" at bounding box center [868, 165] width 95 height 17
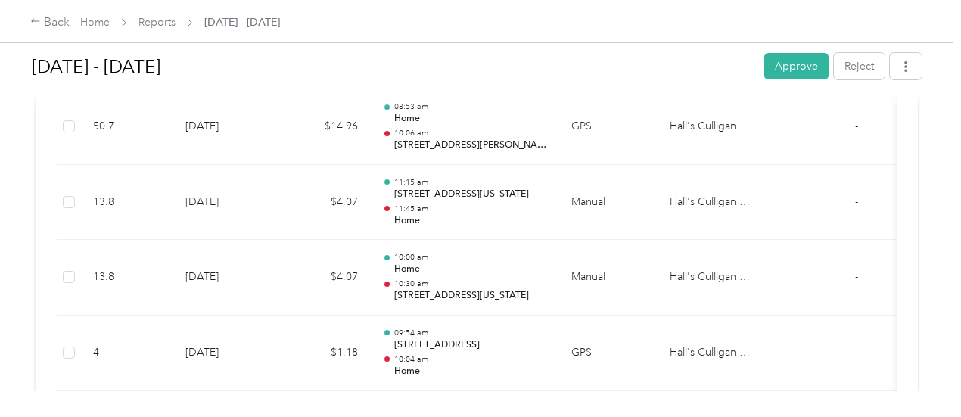
scroll to position [2725, 0]
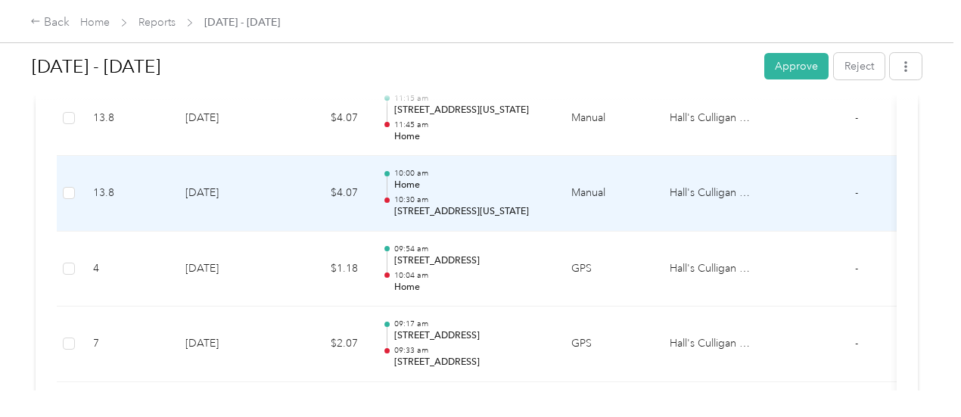
click at [211, 182] on td "[DATE]" at bounding box center [226, 194] width 106 height 76
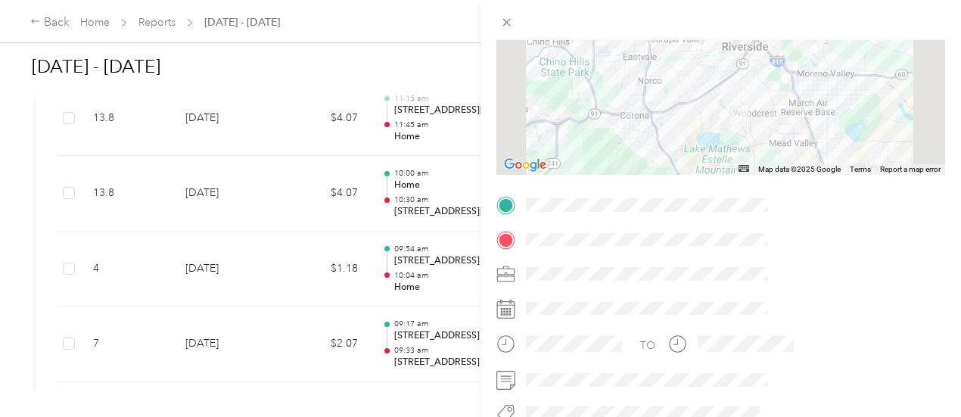
scroll to position [0, 0]
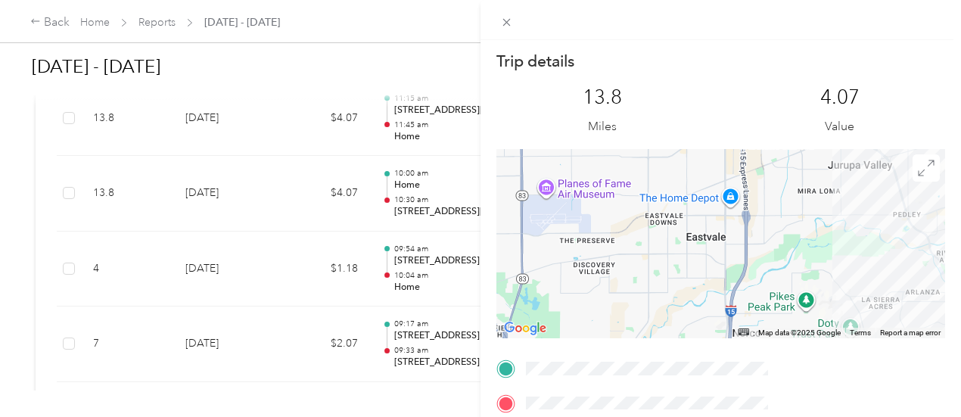
click at [626, 153] on div "Trip details This trip cannot be edited because it is either under review, appr…" at bounding box center [480, 208] width 961 height 417
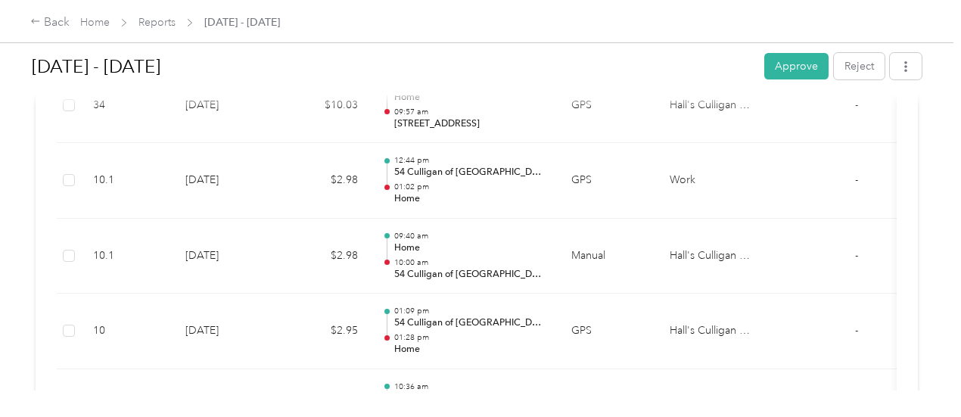
scroll to position [2195, 0]
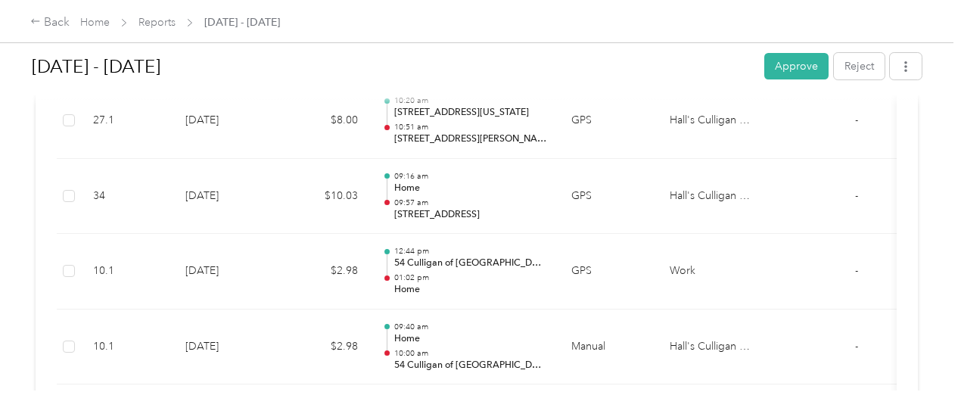
click at [786, 64] on button "Approve" at bounding box center [796, 66] width 64 height 26
click at [91, 17] on link "Home" at bounding box center [95, 22] width 30 height 13
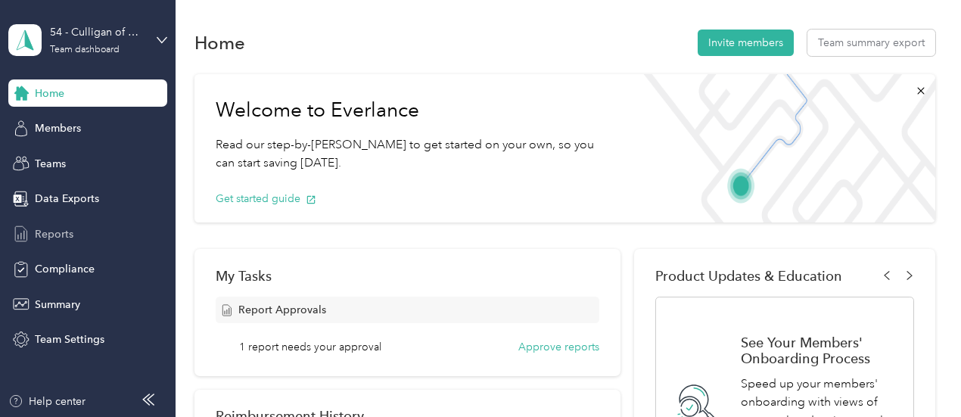
click at [51, 232] on span "Reports" at bounding box center [54, 234] width 39 height 16
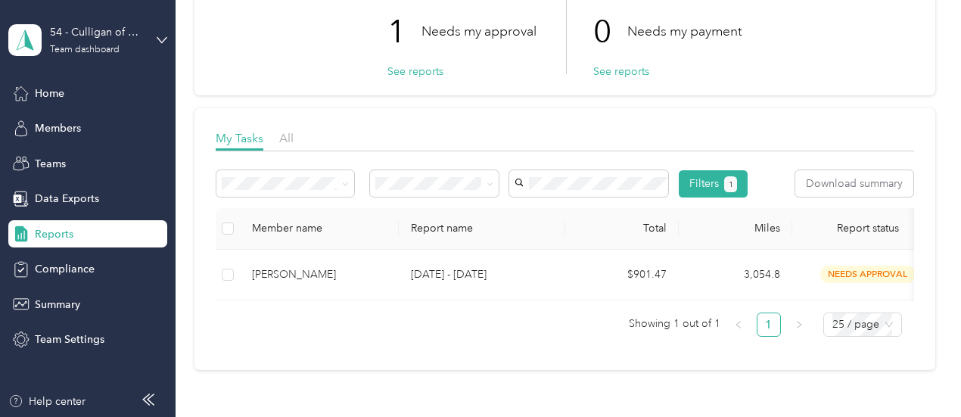
scroll to position [268, 0]
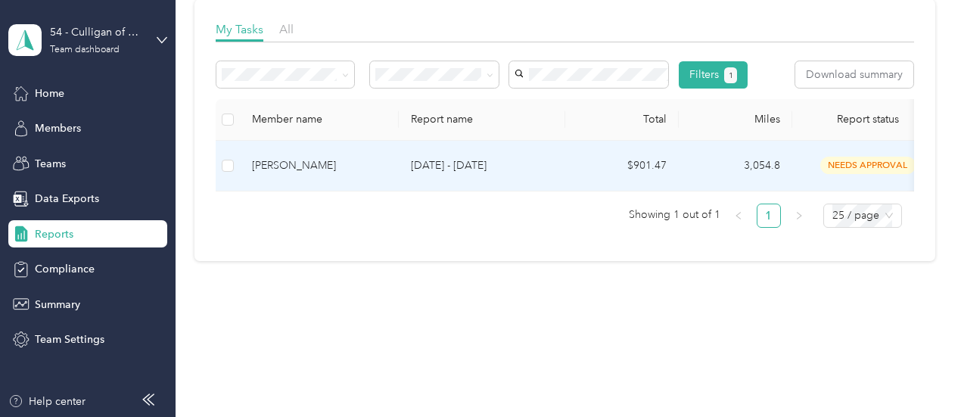
click at [849, 157] on span "needs approval" at bounding box center [868, 165] width 95 height 17
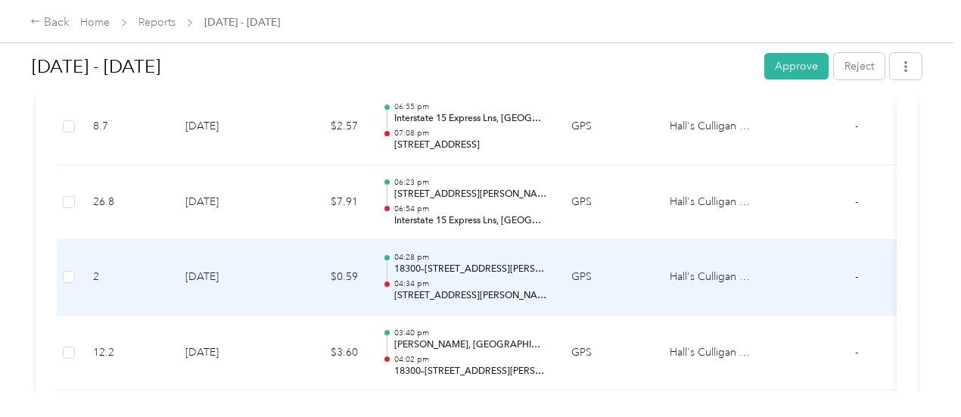
scroll to position [6707, 0]
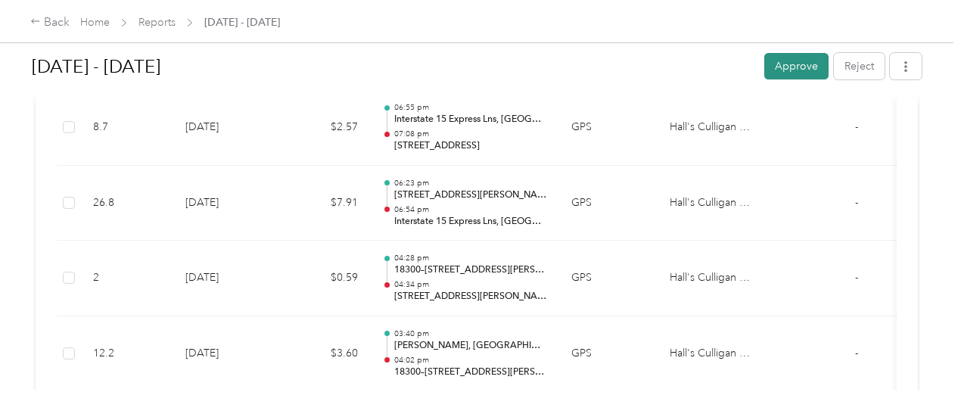
click at [795, 64] on button "Approve" at bounding box center [796, 66] width 64 height 26
click at [88, 15] on span "Home" at bounding box center [95, 22] width 30 height 16
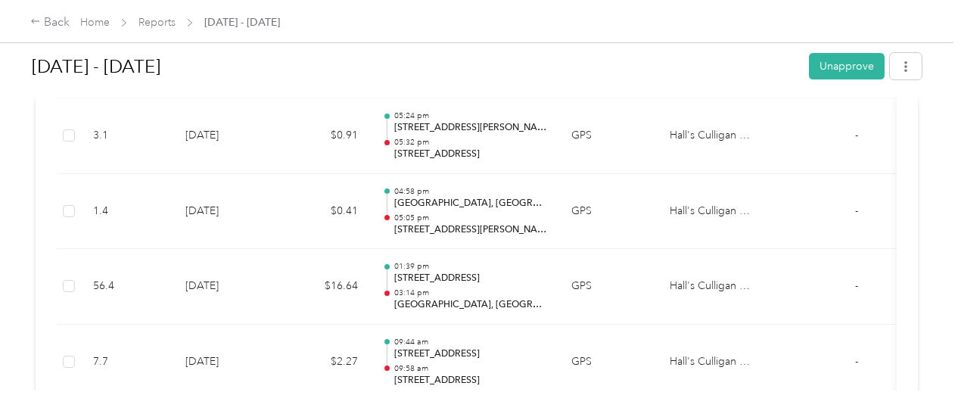
scroll to position [500, 0]
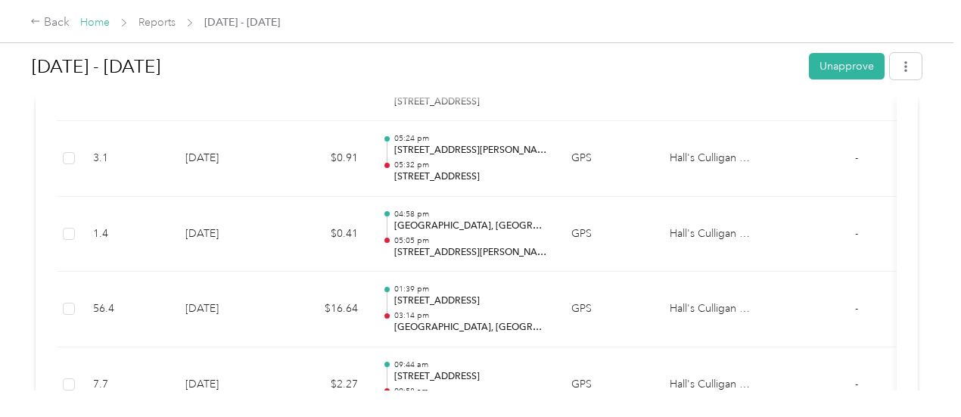
click at [88, 26] on link "Home" at bounding box center [95, 22] width 30 height 13
